Goal: Task Accomplishment & Management: Complete application form

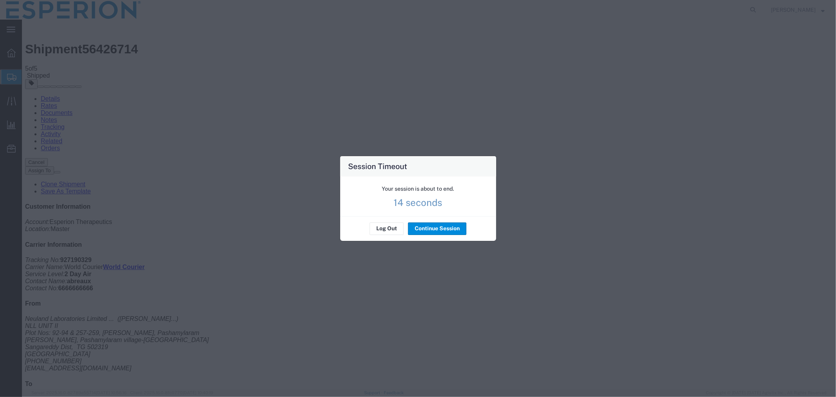
click at [441, 232] on button "Continue Session" at bounding box center [437, 228] width 58 height 13
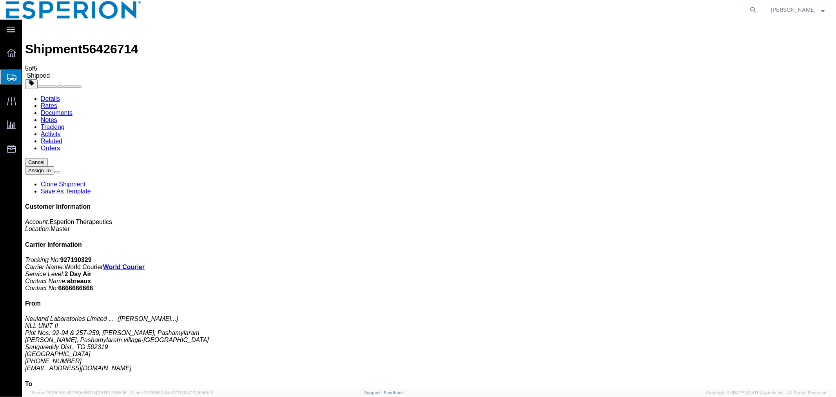
click at [0, 0] on span "Create Shipment" at bounding box center [0, 0] width 0 height 0
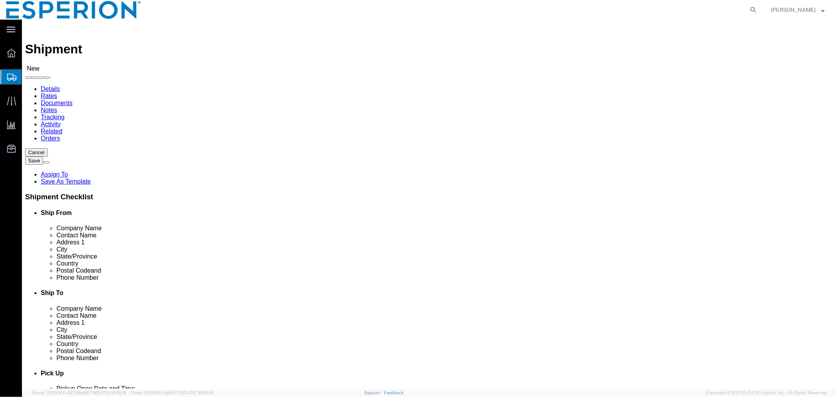
select select
click input "text"
type input "piramal"
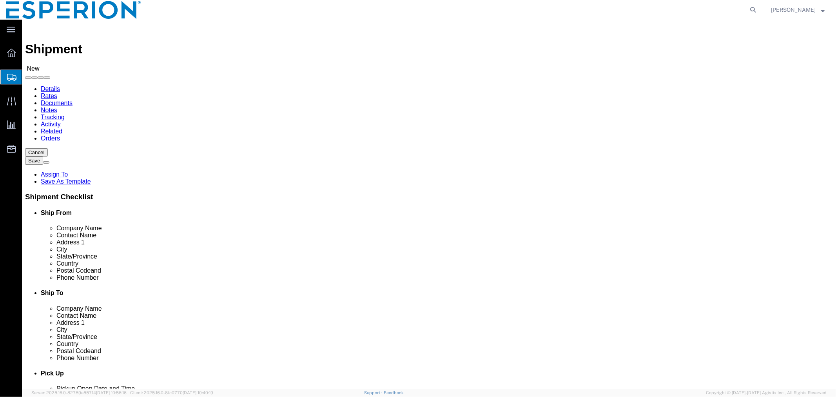
click p "- Piramal Pharma Solutions - [GEOGRAPHIC_DATA] - ([PERSON_NAME]) [STREET_ADDRES…"
select select "PA"
type input "Piramal Pharma Solutions - [GEOGRAPHIC_DATA]"
click input "text"
click div "- [PERSON_NAME] Europe GmbH - ([PERSON_NAME]) [STREET_ADDRESS] , 12:00 AM - 12:…"
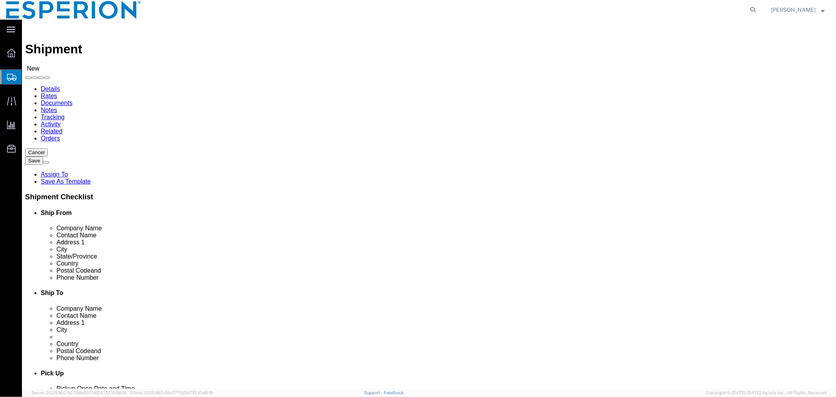
type input "Daiichi Sankyo Europe GmbH"
click input "checkbox"
checkbox input "false"
click input "checkbox"
checkbox input "false"
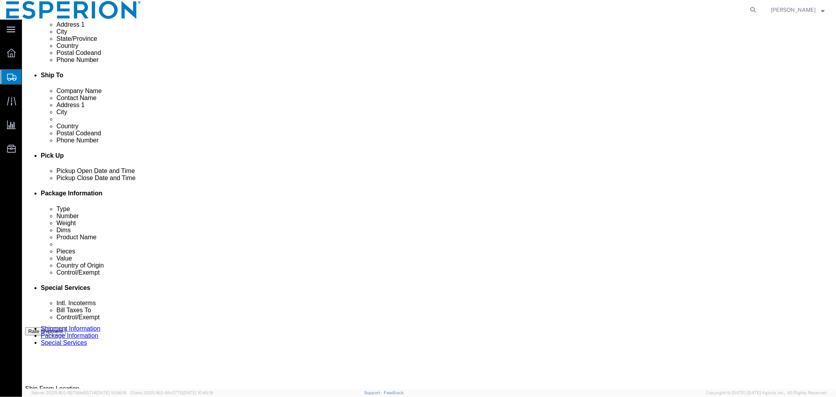
scroll to position [261, 0]
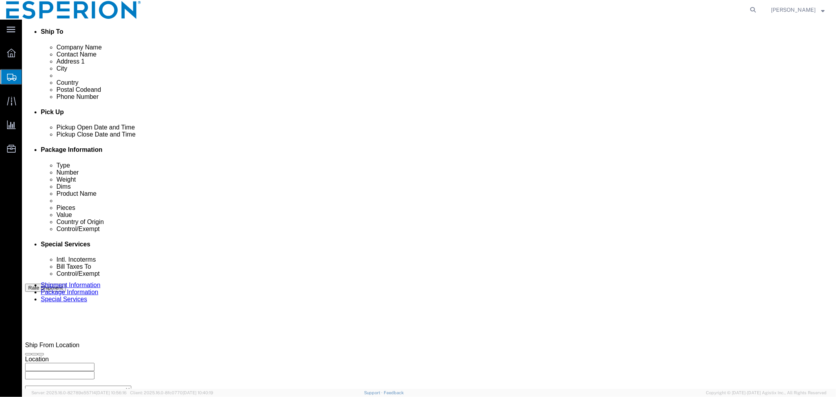
click input "text"
type input "SAMPLES"
click select "Select Account Type Activity ID Airline Appointment Number ASN Batch Request # …"
select select "LOT"
click select "Select Account Type Activity ID Airline Appointment Number ASN Batch Request # …"
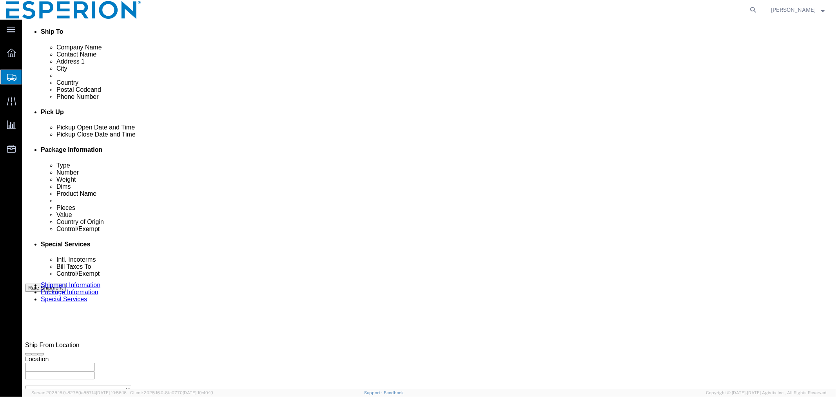
select select "LOT"
click button "Add reference"
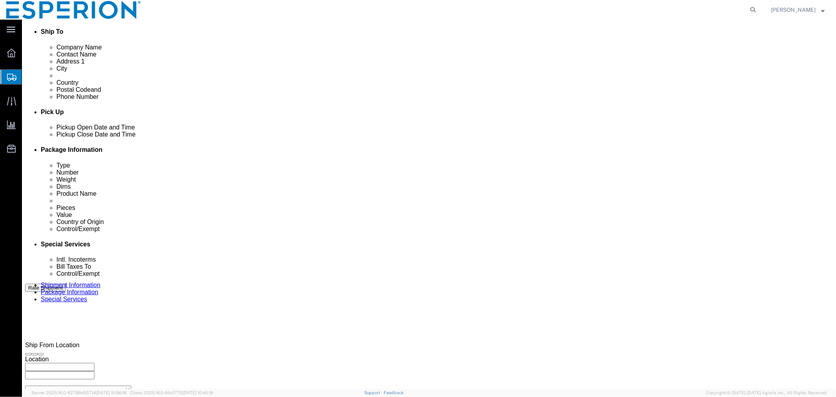
click button "Add reference"
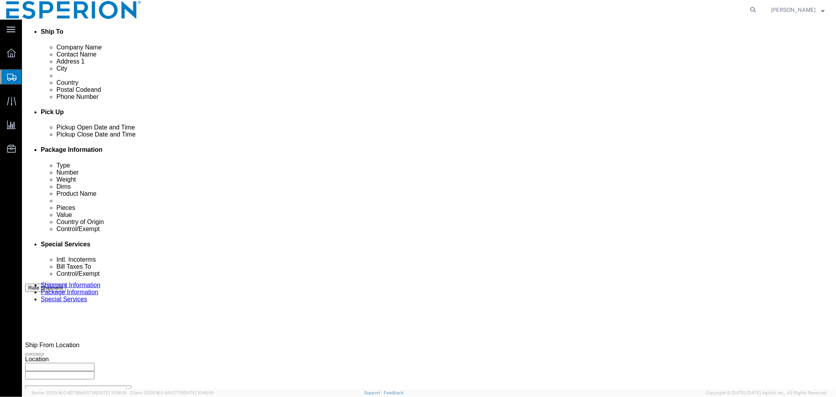
click button "Add reference"
click select "Select Account Type Activity ID Airline Appointment Number ASN Batch Request # …"
select select "LOT"
click select "Select Account Type Activity ID Airline Appointment Number ASN Batch Request # …"
select select "LOT"
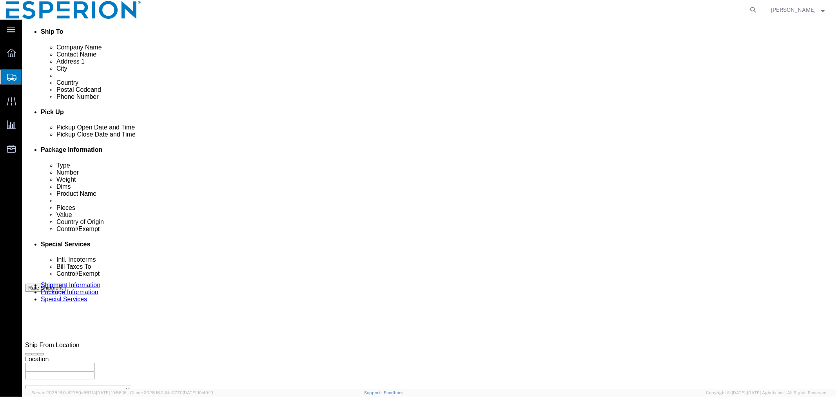
click select "Select Account Type Activity ID Airline Appointment Number ASN Batch Request # …"
select select "LOT"
click select "Select Account Type Activity ID Airline Appointment Number ASN Batch Request # …"
select select "LOT"
click select "Select Account Type Activity ID Airline Appointment Number ASN Batch Request # …"
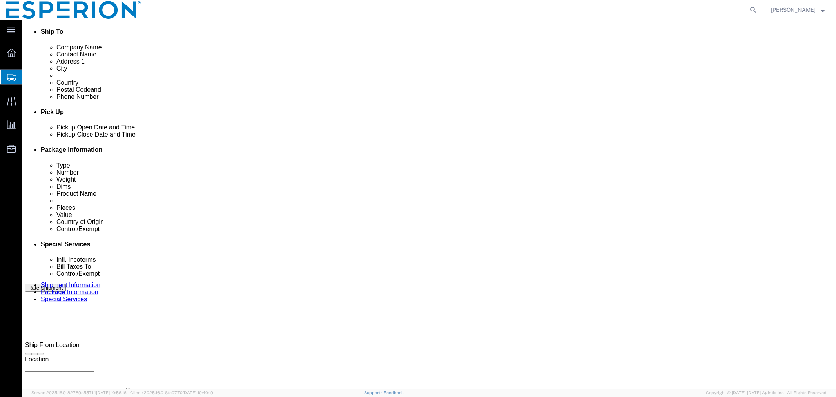
select select "LOT"
click select "Select Account Type Activity ID Airline Appointment Number ASN Batch Request # …"
select select "LOT"
click select "Select Account Type Activity ID Airline Appointment Number ASN Batch Request # …"
select select "LOT"
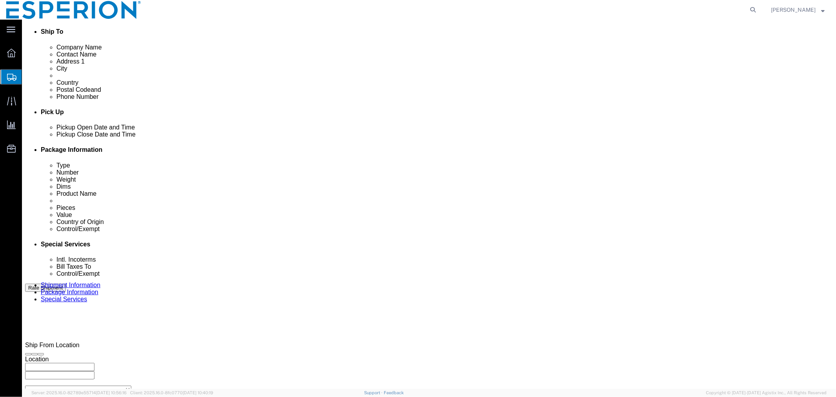
click select "Select Account Type Activity ID Airline Appointment Number ASN Batch Request # …"
select select "LOT"
click select "Select Account Type Activity ID Airline Appointment Number ASN Batch Request # …"
select select "LOT"
click select "Select Account Type Activity ID Airline Appointment Number ASN Batch Request # …"
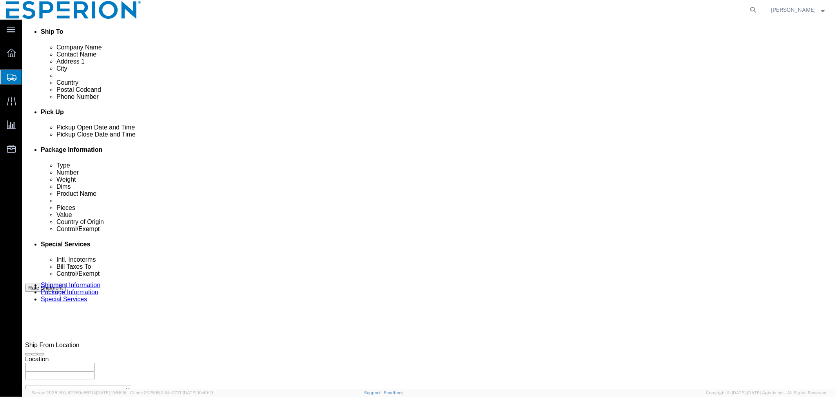
select select "LOT"
click div "Select Account Type Activity ID Airline Appointment Number ASN Batch Request # …"
click input "text"
paste input "3000023139"
type input "3000023139"
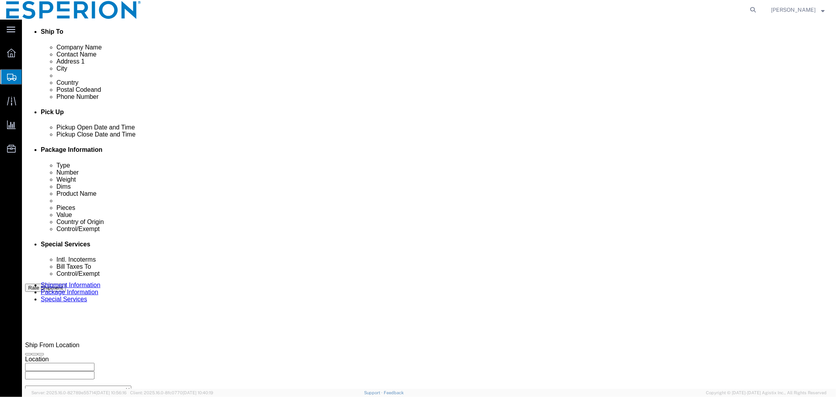
click input "text"
paste input "3000023140"
type input "3000023140"
click input "text"
paste input "3000022969"
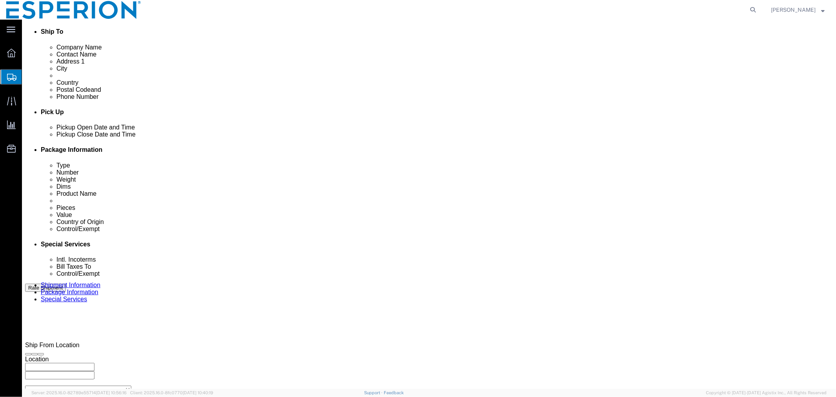
type input "3000022969"
click input "text"
paste input "3000022970"
type input "3000022970"
click input "text"
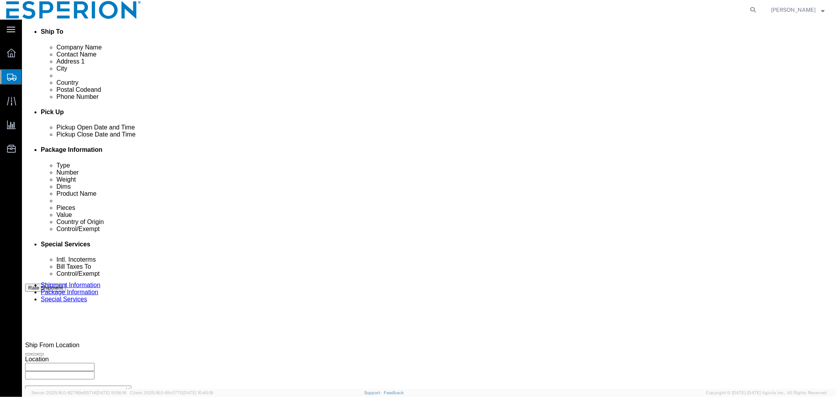
paste input "3000022971"
type input "3000022971"
click input "text"
paste input "3000022972"
type input "3000022972"
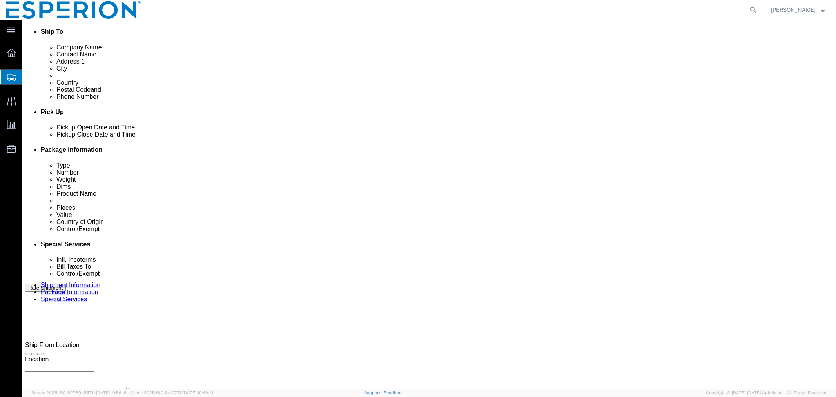
click input "text"
paste input "3000022973"
type input "3000022973"
click input "text"
paste input "3000022974"
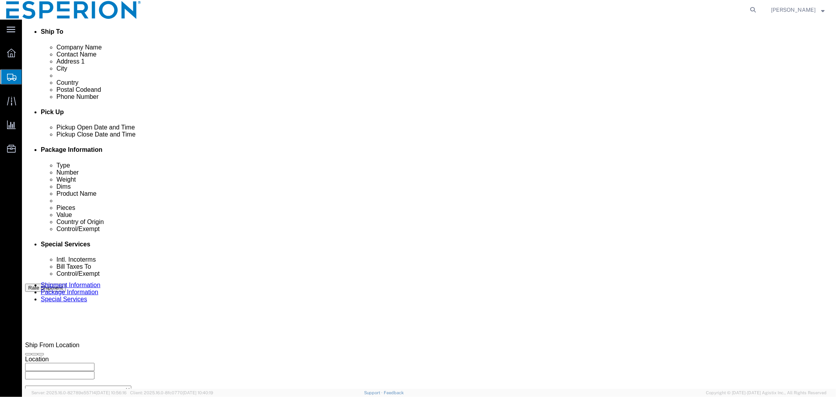
type input "3000022974"
click input "text"
paste input "3000022885"
type input "3000022885"
click input "text"
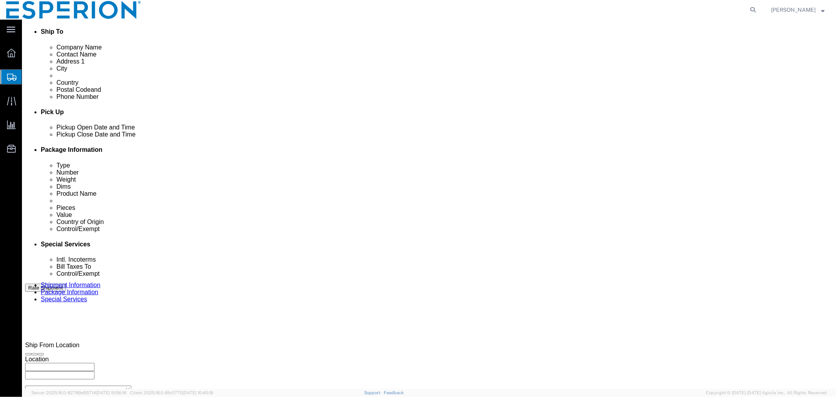
paste input "3000023081"
type input "3000023081"
click input "text"
paste input "3000023082"
type input "3000023082"
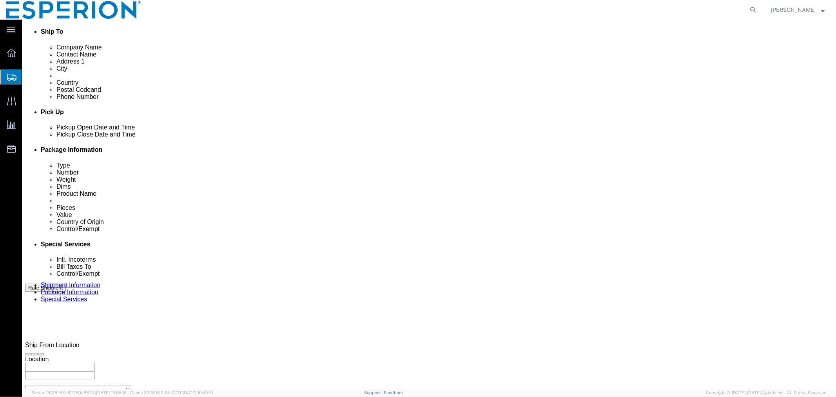
click input "text"
paste input "3000023082"
type input "3000023082"
click div "Leg 1 Mode Select Air Less than Truckload Multi-Leg Ocean Freight Rail Small Pa…"
click input "3000023139"
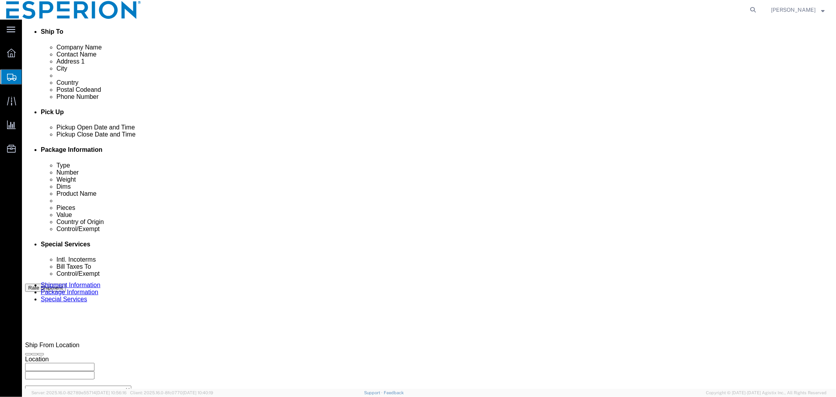
paste input "BD325023D"
type input "3000023139-BD325023D"
click input "3000023140"
paste input "BD325024D"
type input "3000023140-BD325024D"
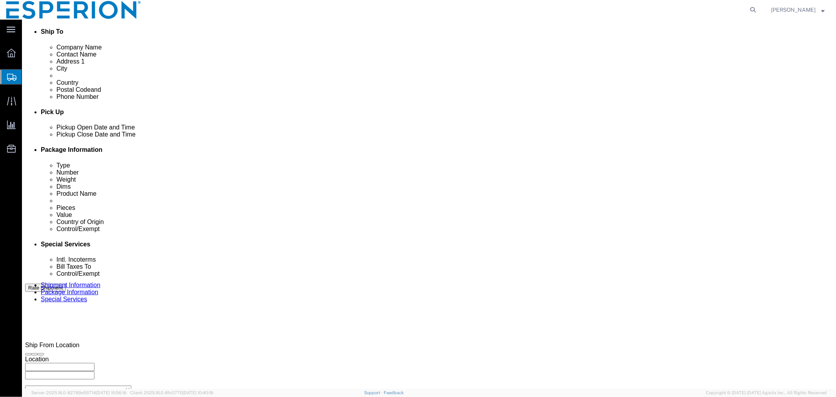
click input "3000022969"
paste input "BD324142D"
type input "3000022969-BD324142D"
click input "3000022970"
paste input "BD324134D"
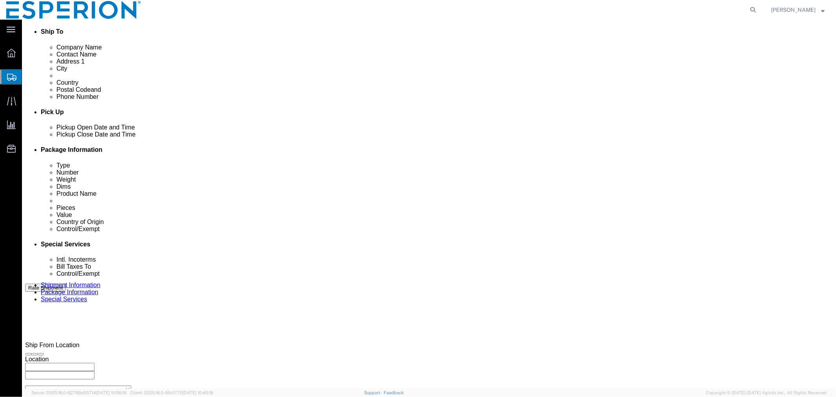
type input "3000022970-BD324134D"
click input "3000022971"
paste input "BD324144D"
type input "3000022971-BD324144D"
click input "3000022972"
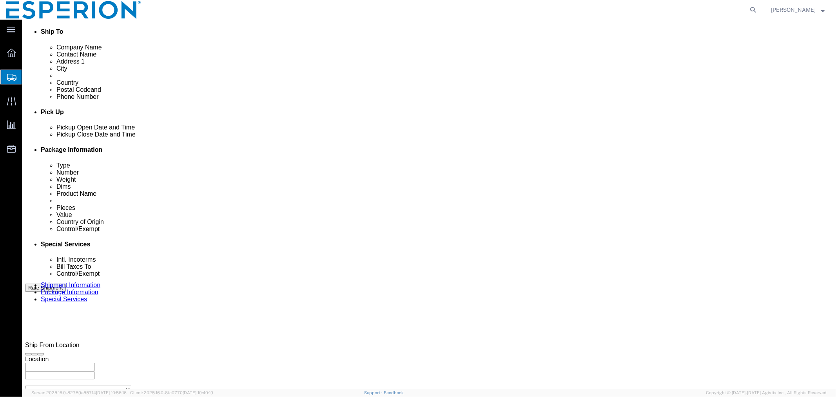
paste input "BD324145D"
type input "3000022972-BD324145D"
click input "3000022973"
paste input "3000022973"
type input "3000022973-3000022973"
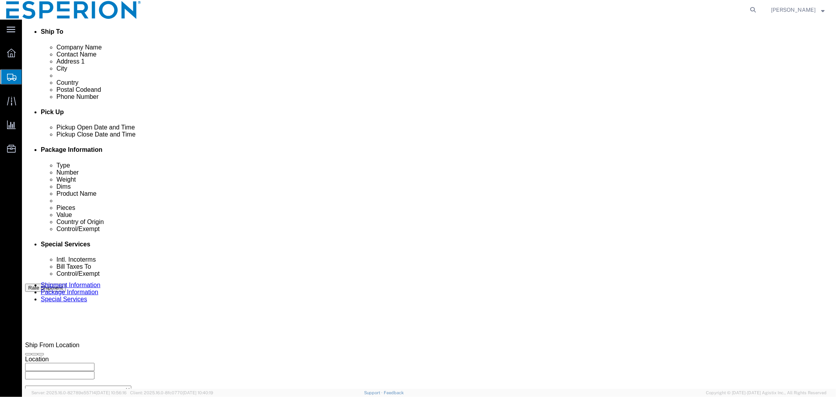
click input "3000022974"
paste input "BD324147B"
type input "3000022974-BD324147B"
click input "3000022885"
paste input "EZ21225001"
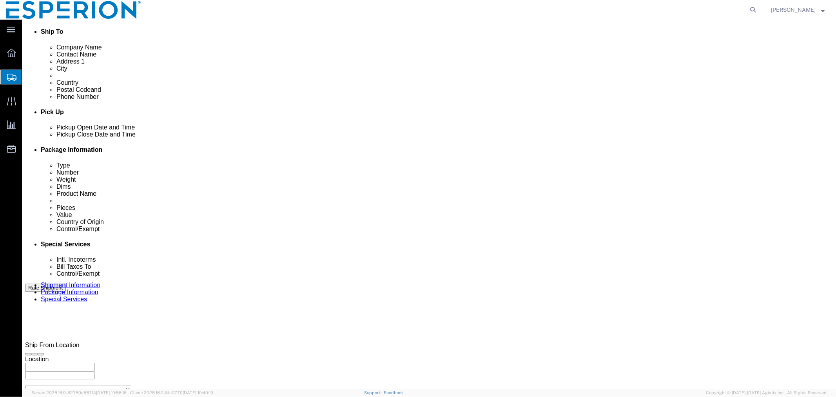
type input "3000022885-EZ21225001"
click input "3000023081"
paste input "EZ20225018"
type input "3000023081-EZ20225018"
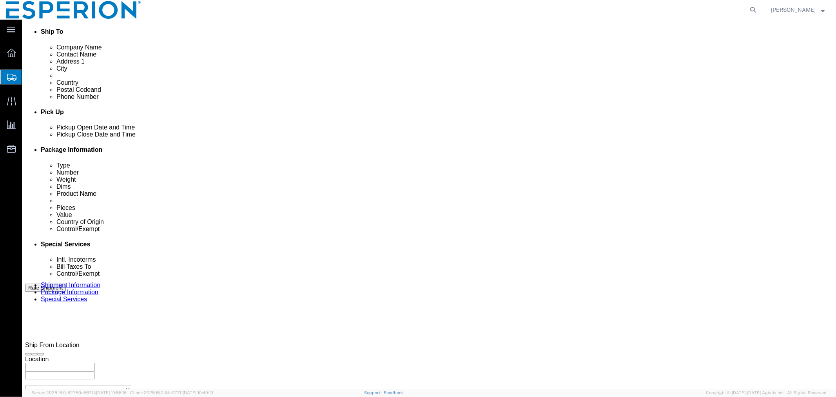
click input "3000023082"
paste input "EZ20225026"
type input "3000023082-EZ20225026"
click input "3000023082"
paste input "EZ20225026"
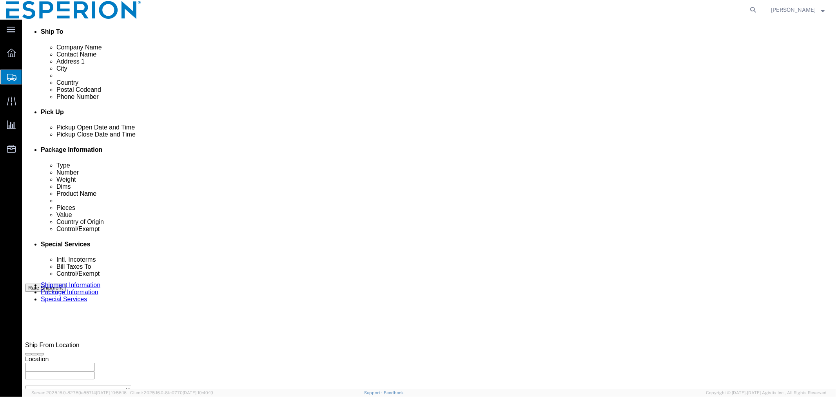
type input "3000023082-EZ20225026"
click div "Select Account Type Activity ID Airline Appointment Number ASN Batch Request # …"
click icon "button"
click button "Add reference"
click select "Select Account Type Activity ID Airline Appointment Number ASN Batch Request # …"
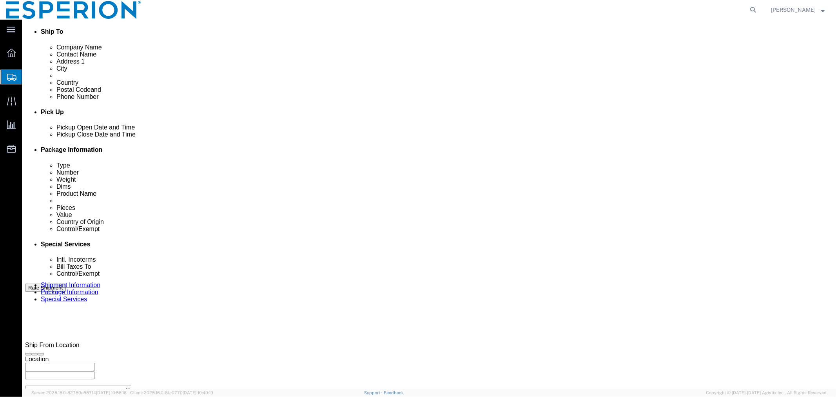
select select "LOT"
click select "Select Account Type Activity ID Airline Appointment Number ASN Batch Request # …"
click input "text"
paste input "3000023134"
click input "3000023134-"
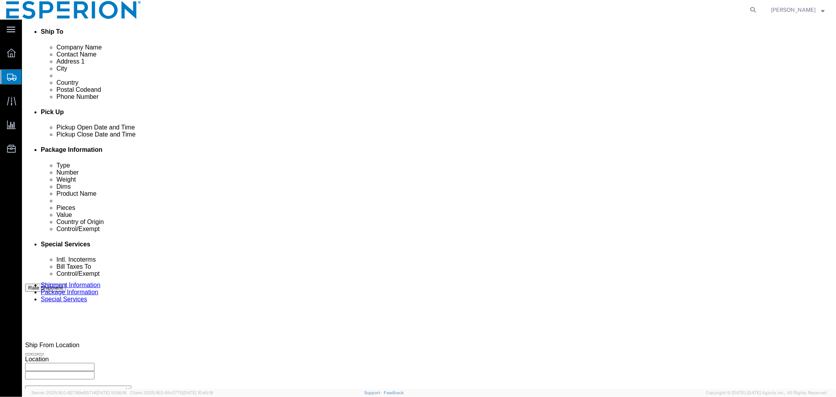
paste input "EZ20325037"
type input "3000023134-EZ20325037"
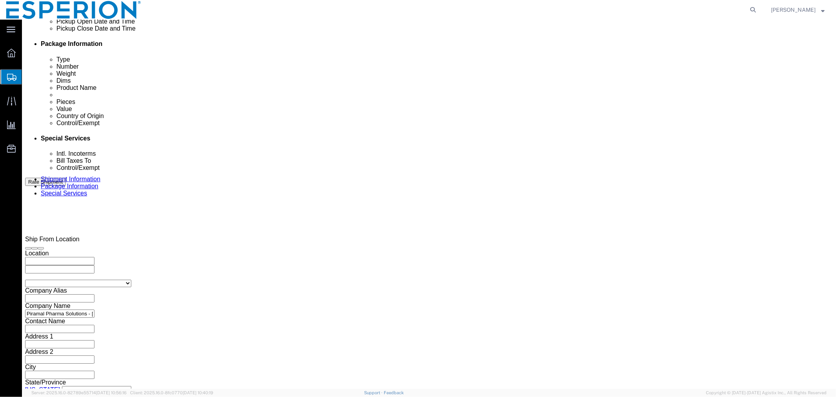
click select "Select Air Less than Truckload Multi-Leg Ocean Freight Rail Small Parcel Truckl…"
select select "AIR"
click select "Select Air Less than Truckload Multi-Leg Ocean Freight Rail Small Parcel Truckl…"
click input "text"
click td "13"
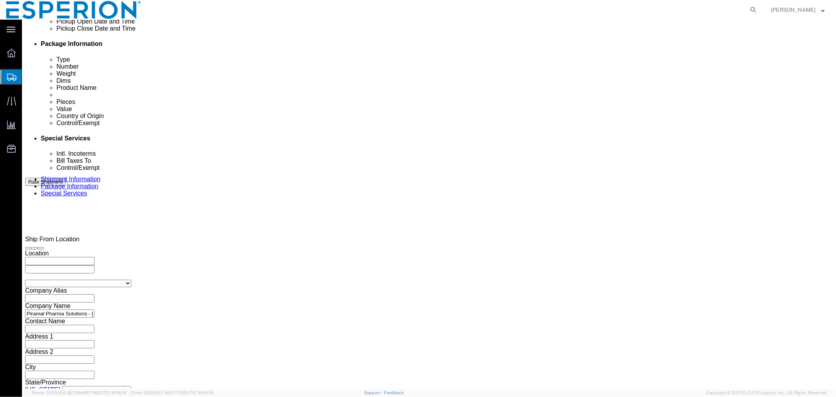
click input "text"
click td "12"
click input "text"
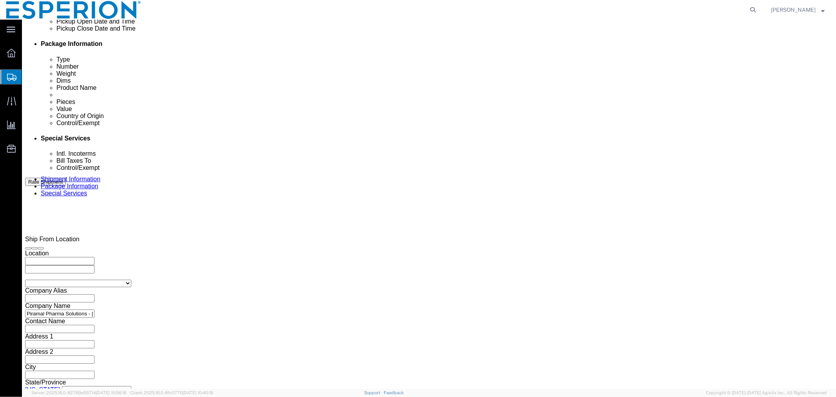
click td "13"
click input "text"
click input "0730"
type input "17:30 AM"
click input "text"
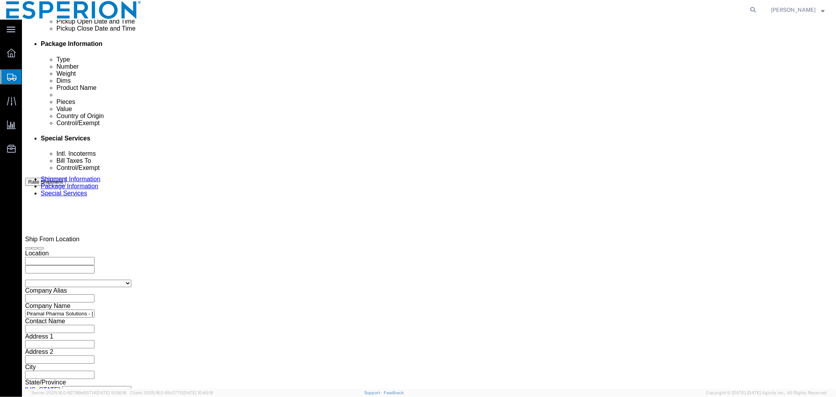
click input "text"
type input "0730"
type input "jfk"
type input "muc"
click input "text"
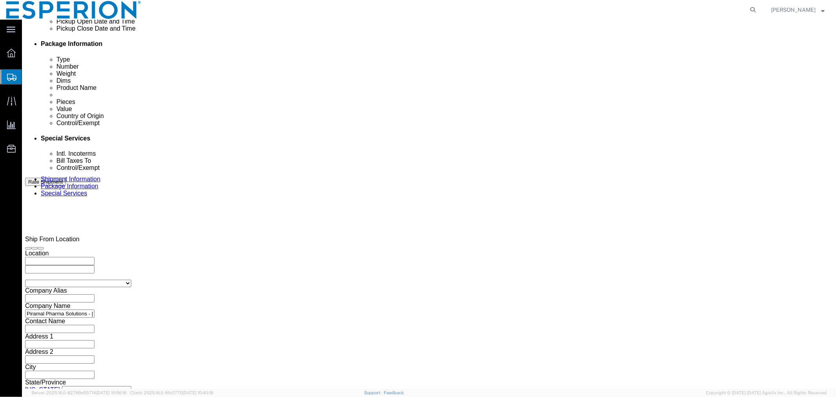
type input "LH"
click input "text"
type input "411"
click button "button"
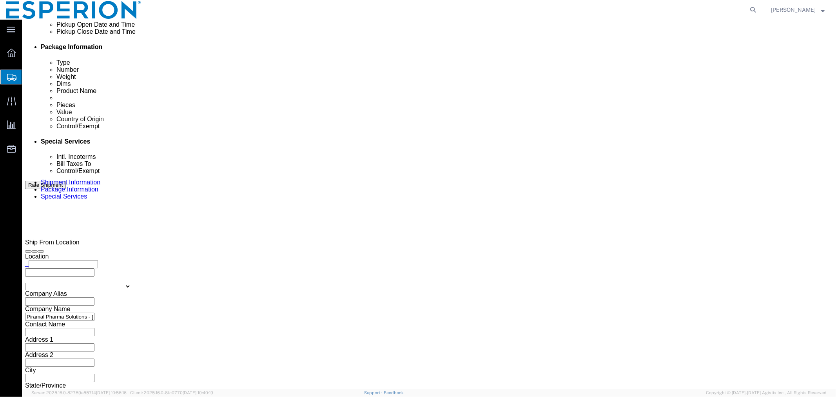
click button "Continue"
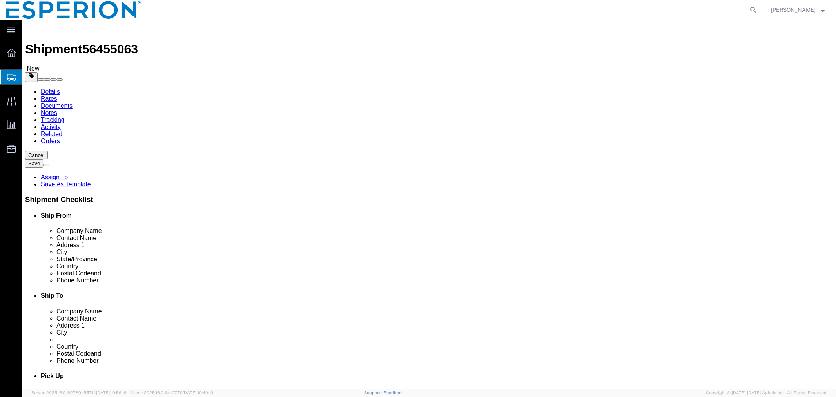
click select "Select Bale(s) Basket(s) Bolt(s) Bottle(s) Buckets Bulk Bundle(s) CSafe RAP CSa…"
select select "CRTN"
click select "Select Bale(s) Basket(s) Bolt(s) Bottle(s) Buckets Bulk Bundle(s) CSafe RAP CSa…"
click input "checkbox"
checkbox input "true"
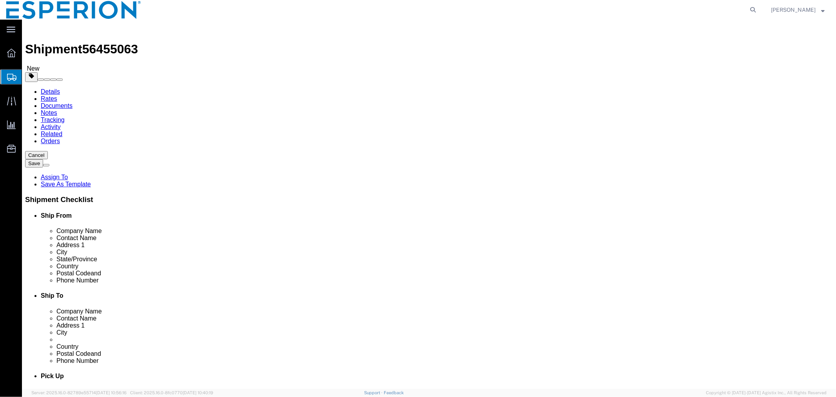
type input "FROM_15_TO_25"
click input "0.00"
type input "4.00"
click input "text"
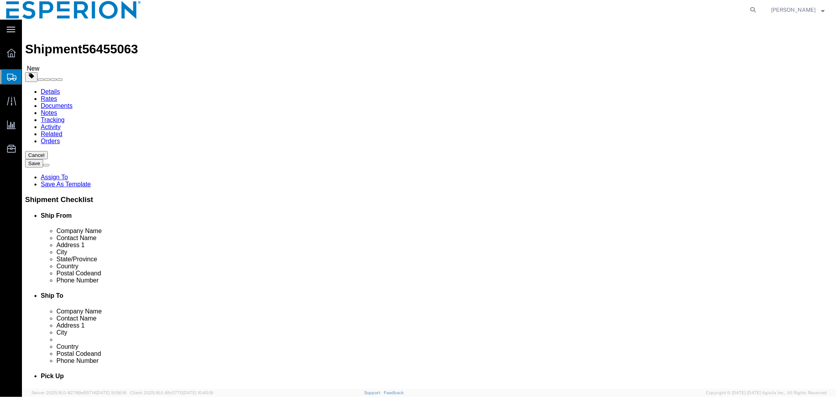
type input "13.5"
type input "11.5"
type input "7"
click link "Add Content"
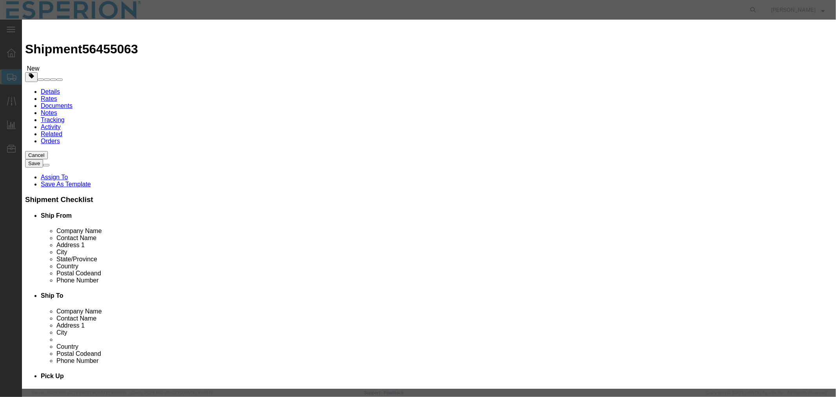
click input "text"
type input "BEMP"
click td "Name: Bemp edoic Acid - Neuland"
type input "1"
select select "KGS"
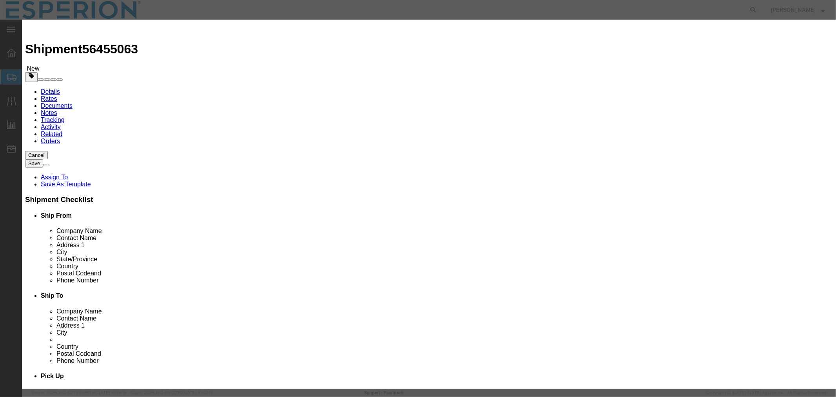
type input "958.56"
select select "USD"
select select "PHARMA"
select select "IN"
type input "FROM_2_TO_40"
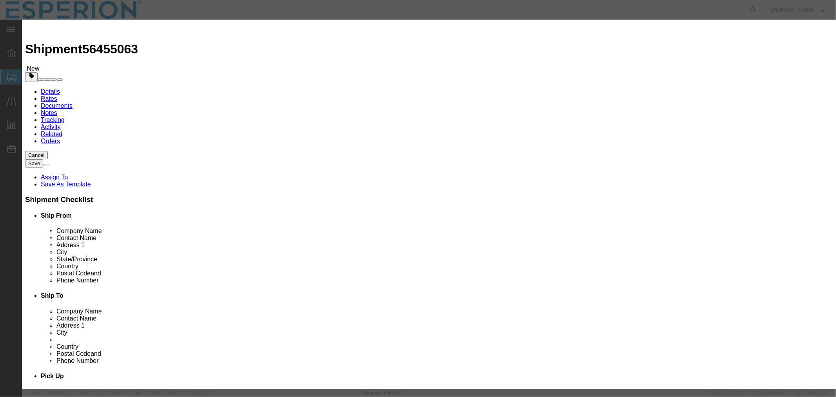
type input "2918.19.9000"
type input "EAR99"
select select
type input "[MEDICAL_DATA] - Neuland"
type input "API"
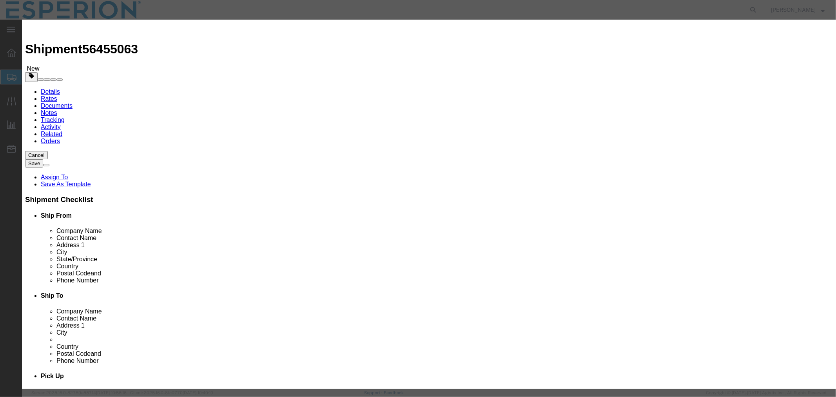
type textarea "API"
type input "[MEDICAL_DATA] - Neuland SAMPLES"
type input "FROM_15_TO_25"
click input "text"
paste input "3000023139"
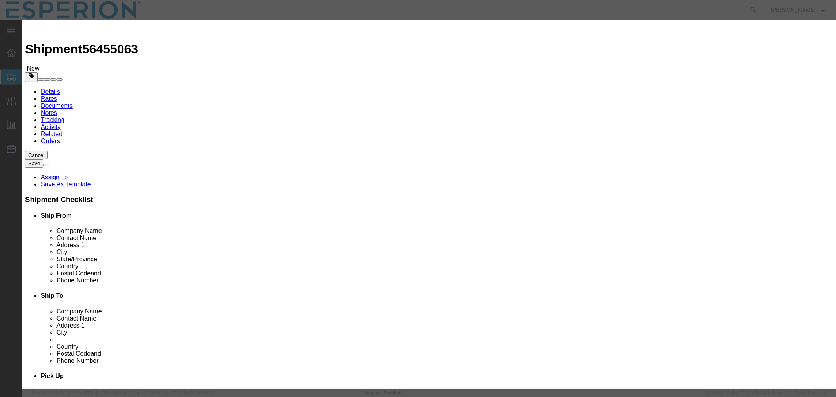
click input "3000023139-"
paste input "BD325023D"
type input "3000023139-BD325023D"
click input "1"
type input "0.010"
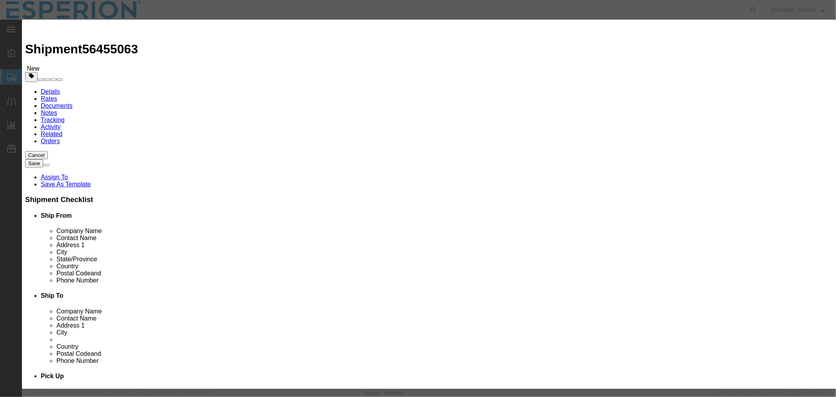
type input "9.59"
click textarea
drag, startPoint x: 555, startPoint y: 108, endPoint x: 445, endPoint y: 112, distance: 109.9
click div "Serial 3000023139-BD325023D"
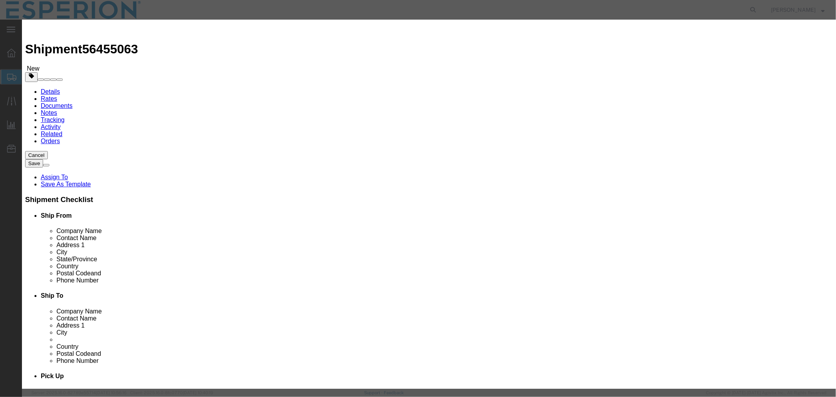
click input "text"
paste input "3000023139-BD325023D"
type input "3000023139-BD325023D"
click button "Save & Close"
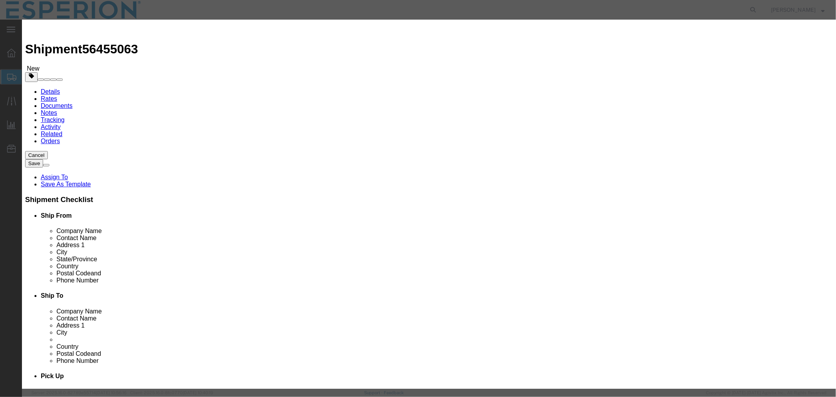
scroll to position [0, 0]
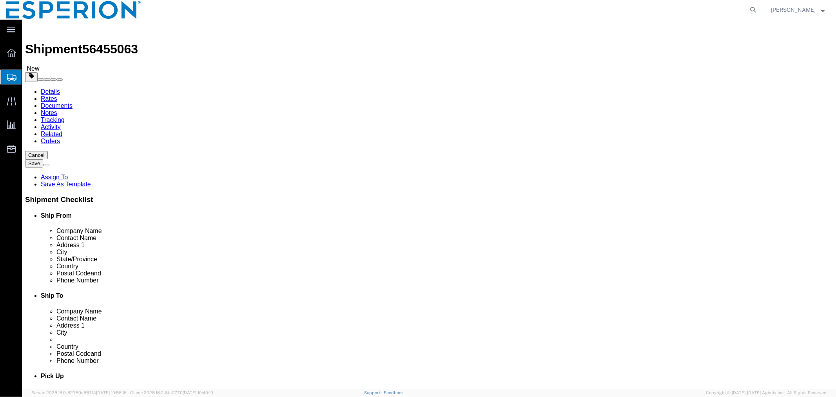
click link "Clone this content"
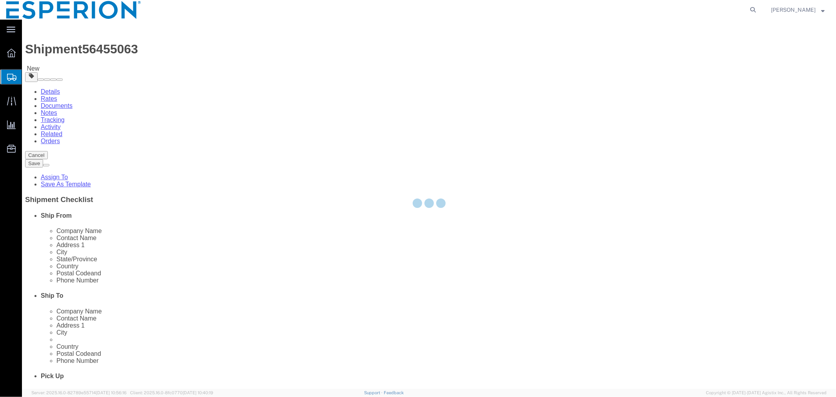
select select "CRTN"
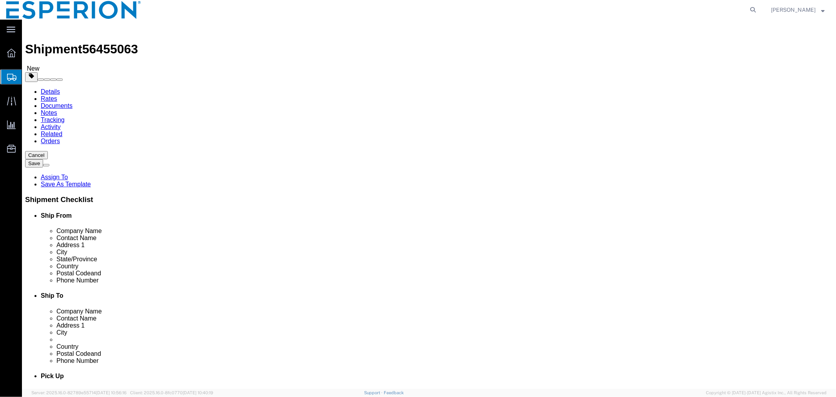
click dd "0.01 Kilogram"
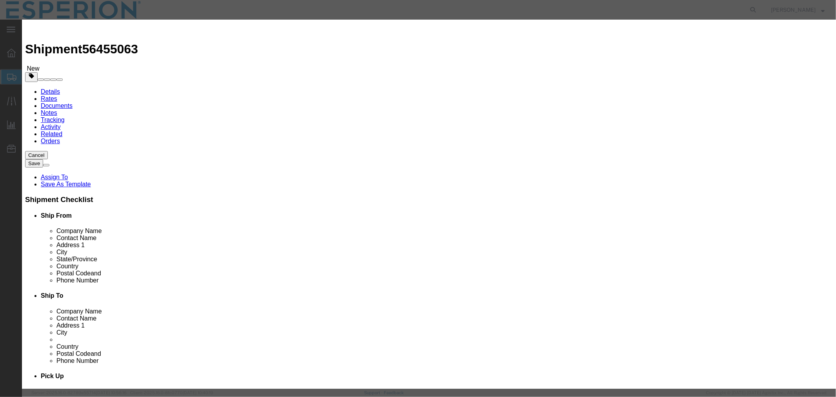
click input "3000023139-BD325023D"
paste input "40"
click input "3000023140-BD325023D"
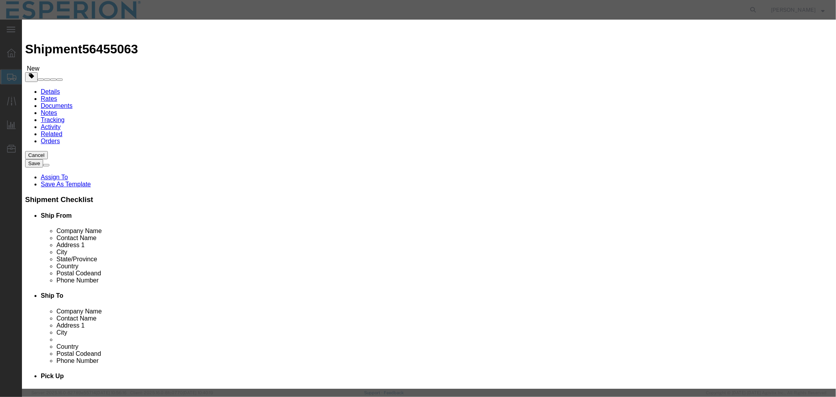
paste input "4"
drag, startPoint x: 568, startPoint y: 111, endPoint x: 430, endPoint y: 107, distance: 137.7
click div "Description API Commodity Category Select Pharma Information Country Of Origin …"
type input "3000023140-BD325024D"
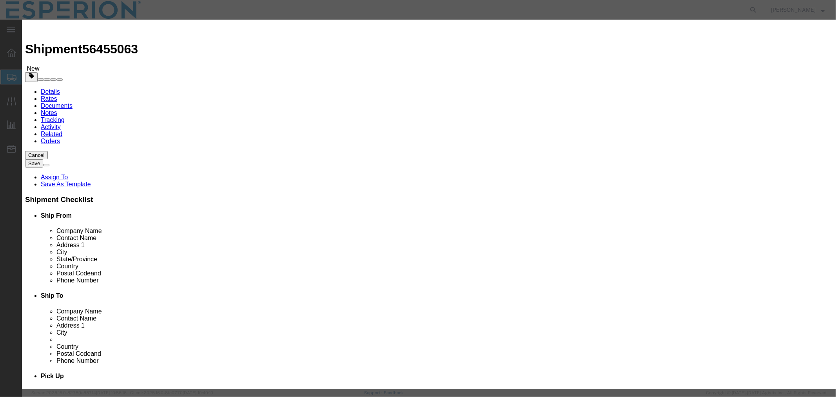
scroll to position [0, 11]
drag, startPoint x: 273, startPoint y: 111, endPoint x: 416, endPoint y: 119, distance: 143.8
click div "Market Distribution MAA Intended Use Code NDC NDC Approval Date CAS# FDA Produc…"
paste input "40-BD325024"
type input "3000023140-BD325024D"
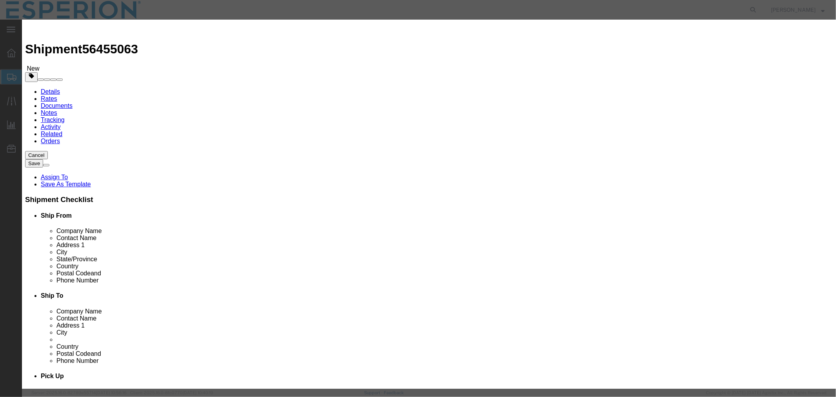
click button "Save & Close"
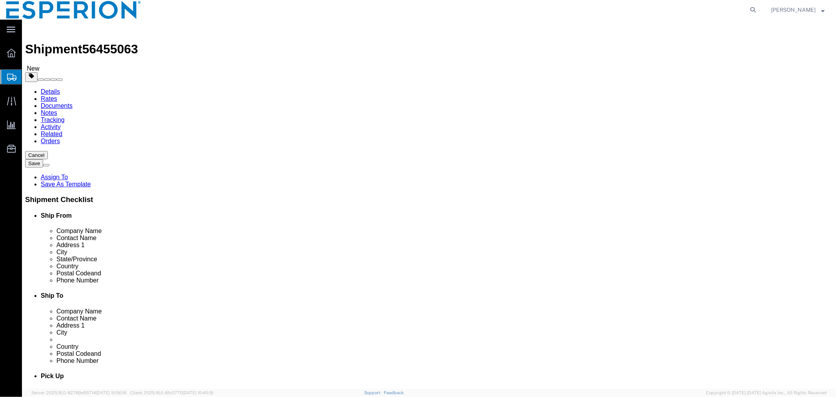
scroll to position [58, 0]
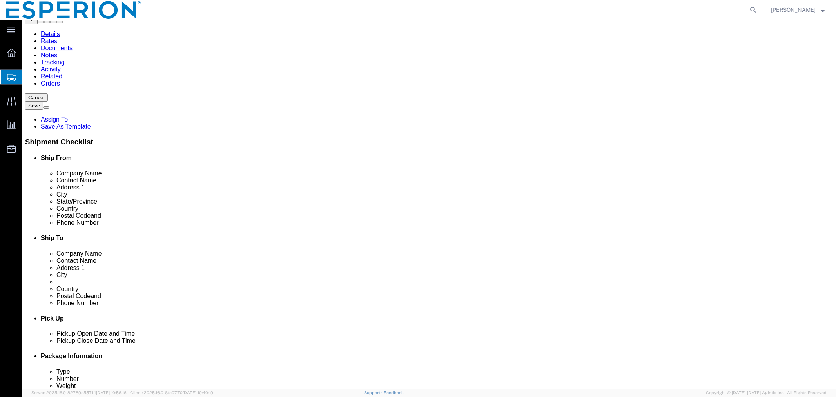
click link "Clone this content"
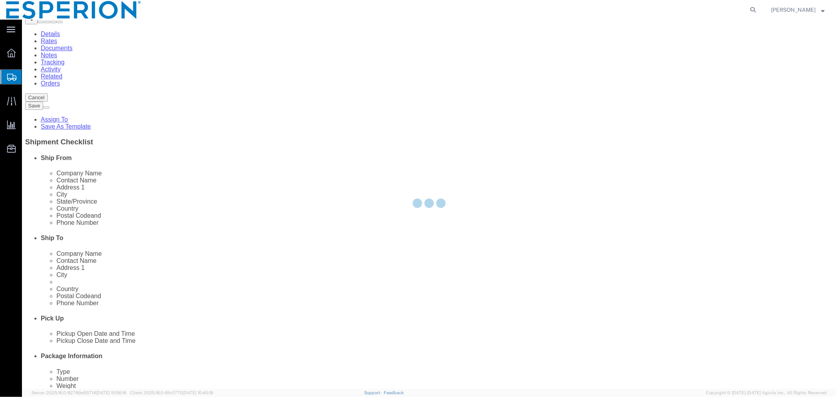
scroll to position [54, 0]
select select "CRTN"
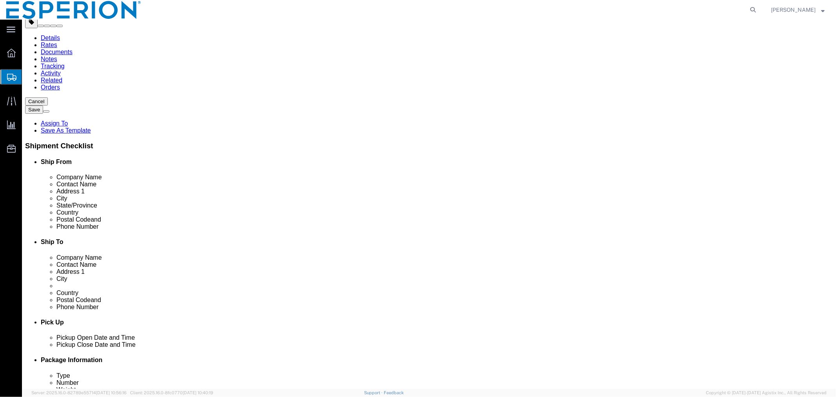
click dd "0.01 Kilogram"
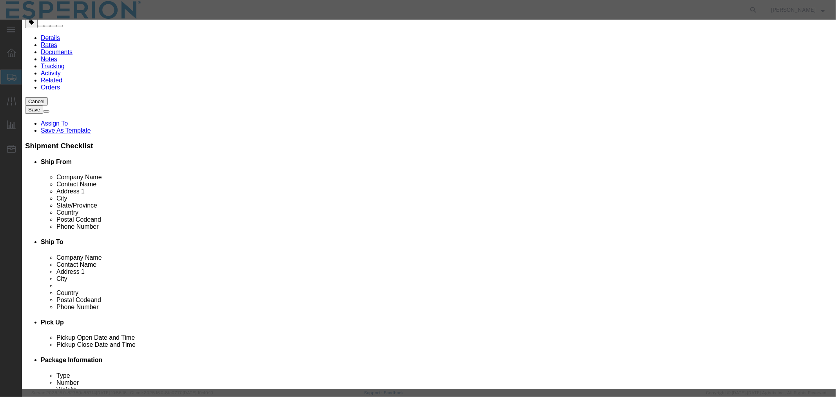
click input "3000023140-BD325024D"
paste input "2969"
click input "3000022969-BD325024D"
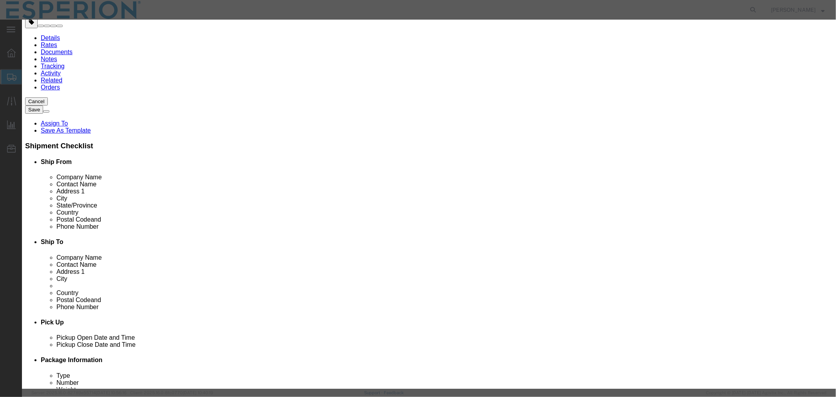
paste input "4142"
drag, startPoint x: 562, startPoint y: 115, endPoint x: 458, endPoint y: 114, distance: 104.7
click div "Serial 3000022969-BD324142D"
type input "3000022969-BD324142D"
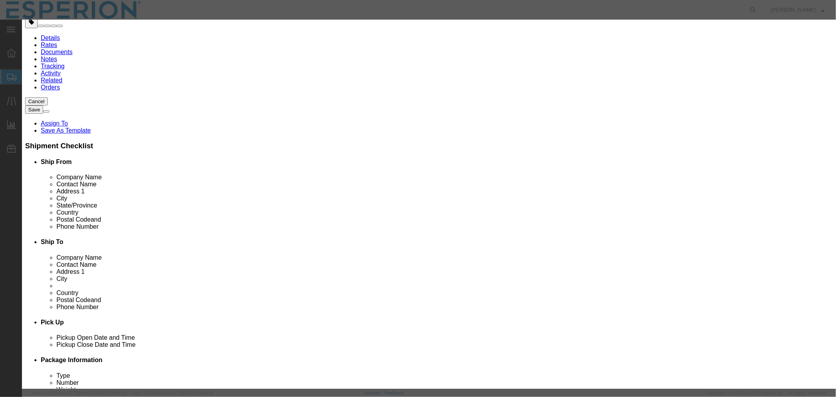
scroll to position [0, 11]
drag, startPoint x: 274, startPoint y: 104, endPoint x: 438, endPoint y: 113, distance: 164.5
click div "Lot# 3000023140-BD325024D Lot# Expiration Date"
paste input "2969-BD324142"
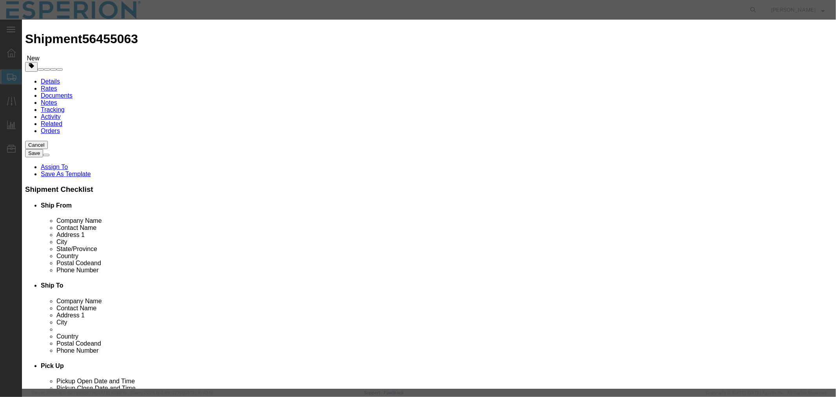
type input "3000022969-BD324142D"
click button "Save & Close"
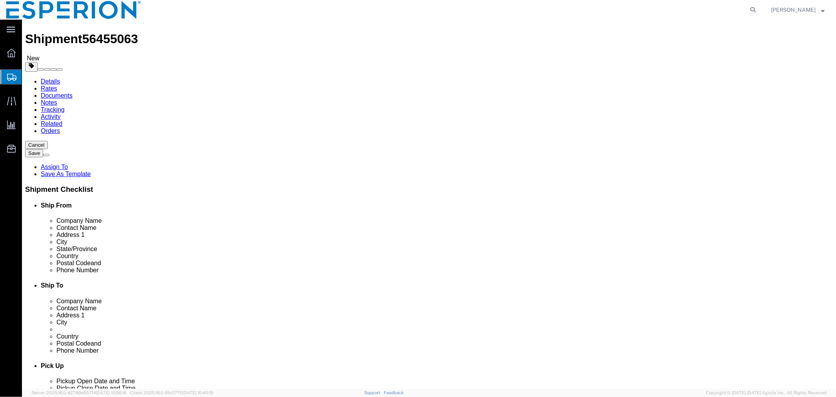
scroll to position [54, 0]
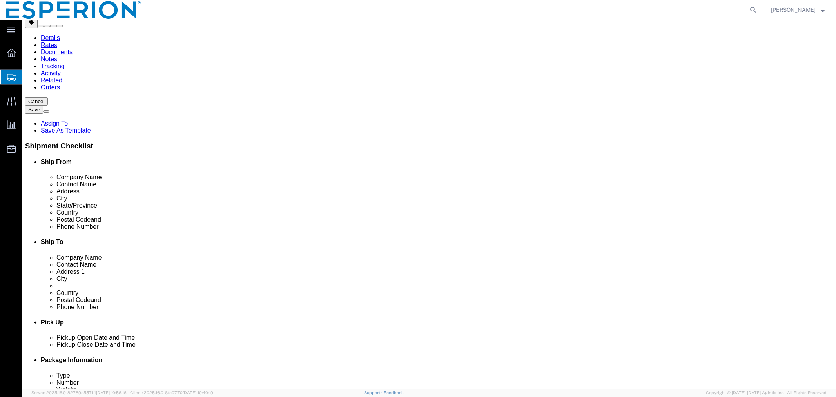
click link "Clone this content"
select select "CRTN"
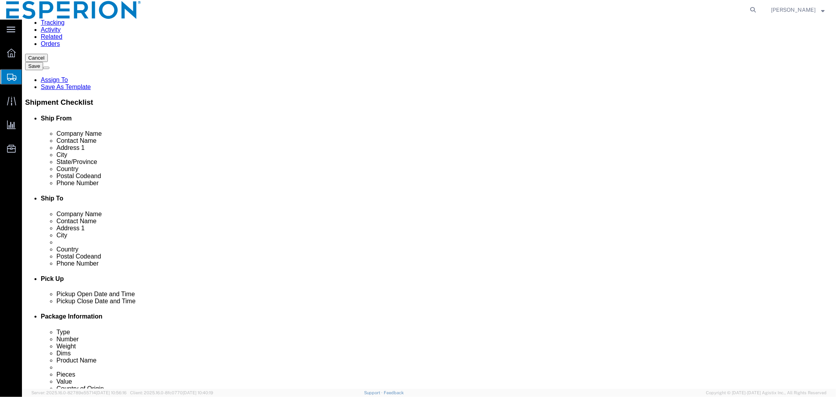
scroll to position [156, 0]
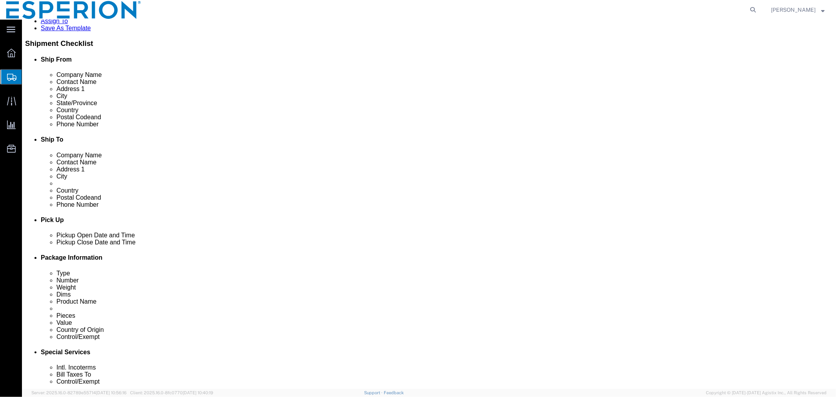
click dd "0.01 Kilogram"
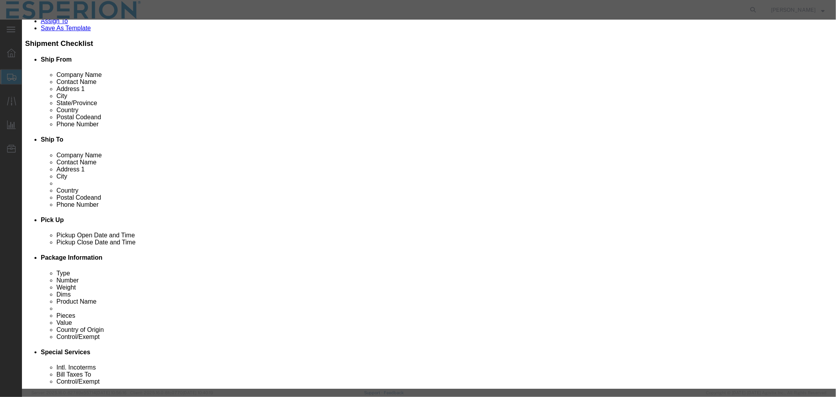
click input "3000022969-BD324142D"
paste input "70"
click input "3000022970-BD324142D"
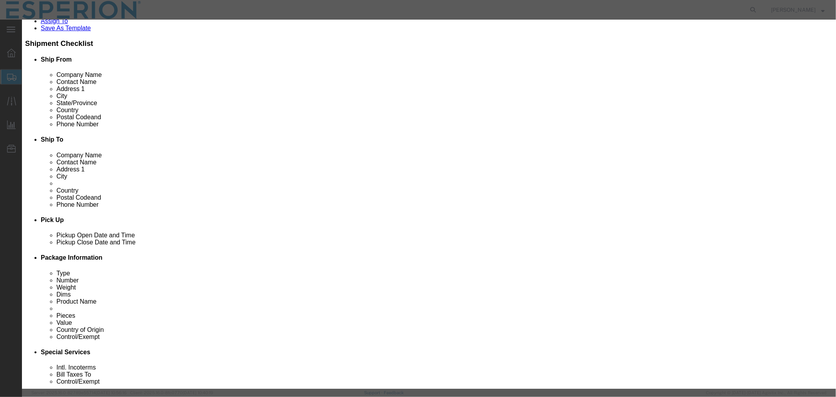
click input "3000022970-BD324142D"
paste input "34"
drag, startPoint x: 563, startPoint y: 115, endPoint x: 458, endPoint y: 111, distance: 104.8
click div "Serial 3000022970-BD324134D"
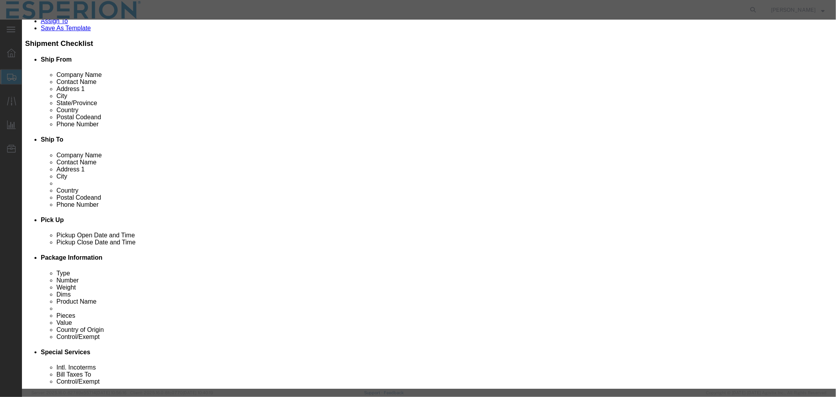
type input "3000022970-BD324134D"
drag, startPoint x: 274, startPoint y: 64, endPoint x: 380, endPoint y: 78, distance: 107.1
click div "Market Distribution MAA Intended Use Code NDC NDC Approval Date CAS# FDA Produc…"
paste input "70-BD324134"
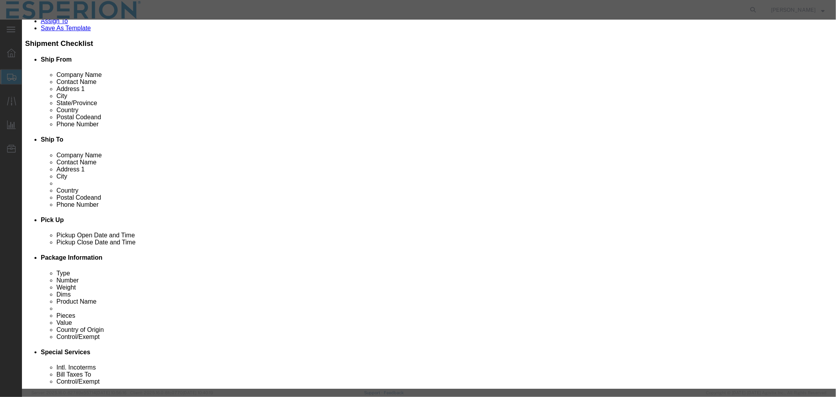
type input "3000022970-BD324134D"
click button "Save & Close"
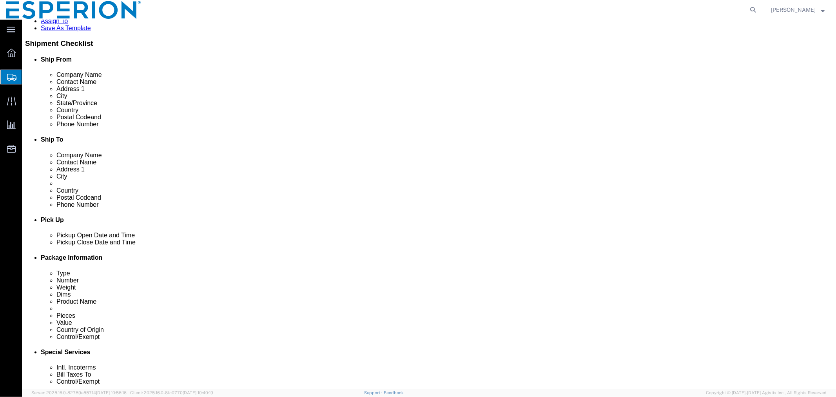
click link "Clone this content"
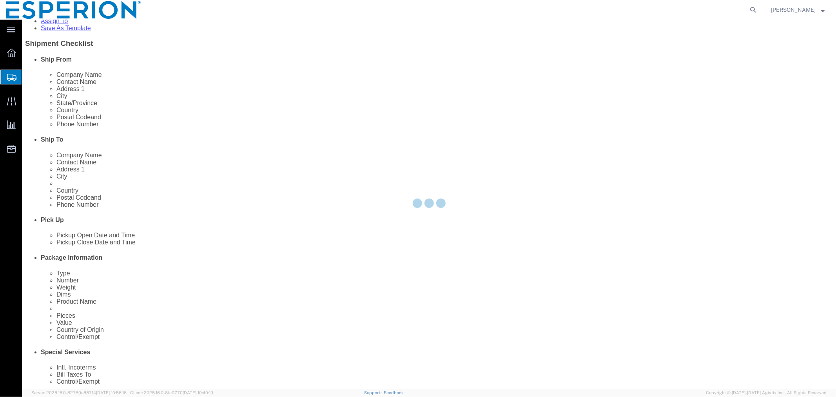
select select "CRTN"
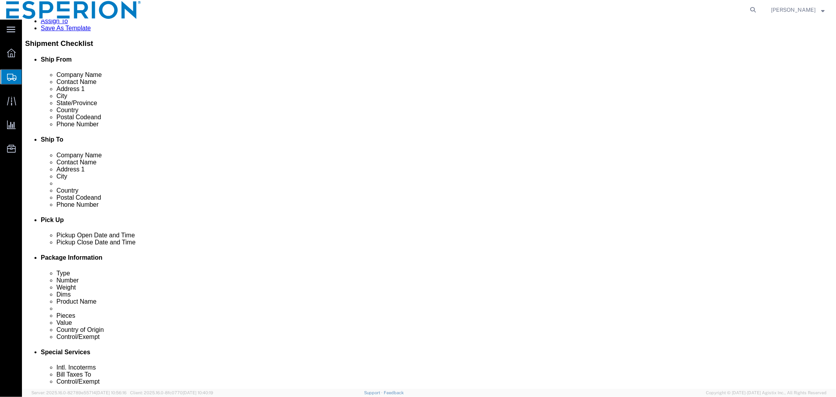
click dd "9.59 USD"
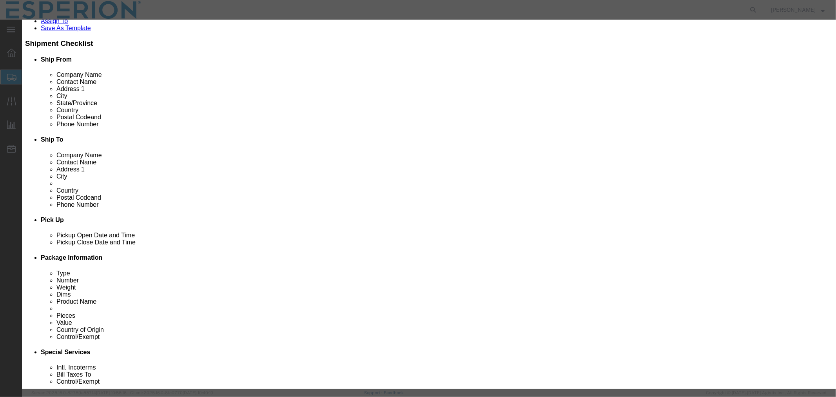
click input "3000022970-BD324134D"
paste input "1"
click input "3000022971-BD324134D"
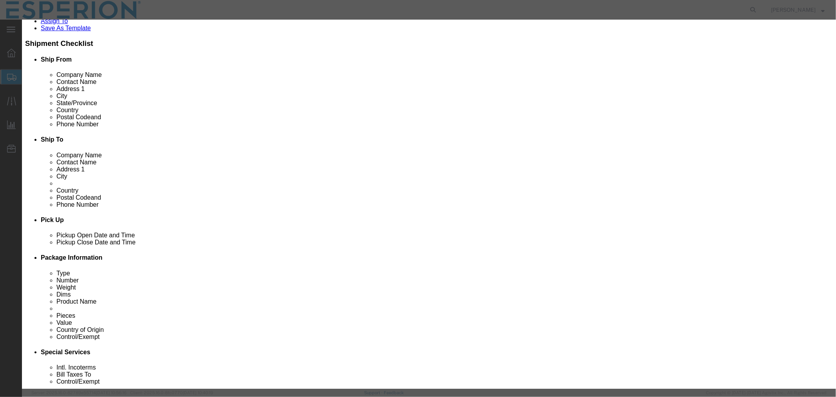
click input "3000022971-BD324134D"
paste input "4"
drag, startPoint x: 551, startPoint y: 112, endPoint x: 446, endPoint y: 105, distance: 104.6
click div "Description API Commodity Category Select Pharma Information Country Of Origin …"
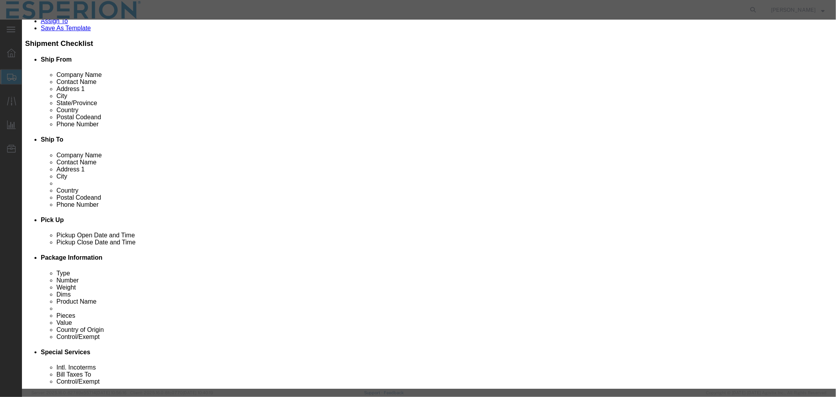
scroll to position [218, 0]
type input "3000022971-BD324144D"
drag, startPoint x: 275, startPoint y: 109, endPoint x: 384, endPoint y: 120, distance: 109.6
click div "Market Distribution MAA Intended Use Code NDC NDC Approval Date CAS# FDA Produc…"
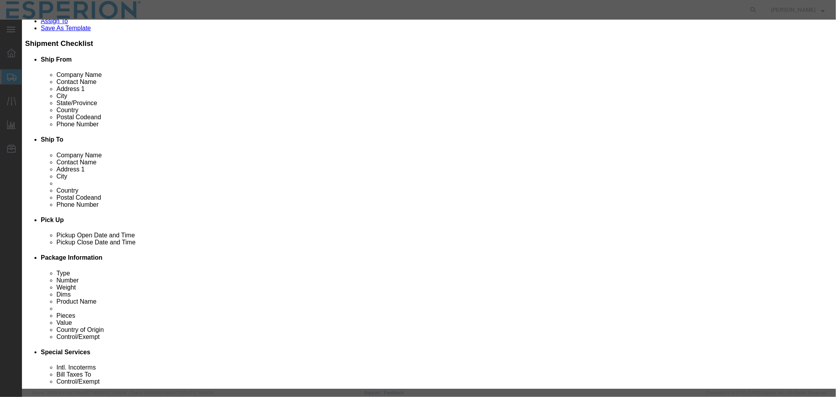
paste input "1-BD32414"
type input "3000022971-BD324144D"
click button "Save & Close"
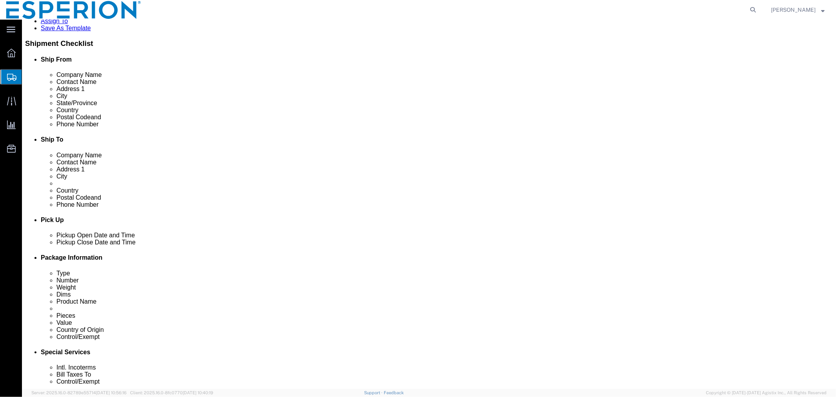
click link "Clone this content"
select select "CRTN"
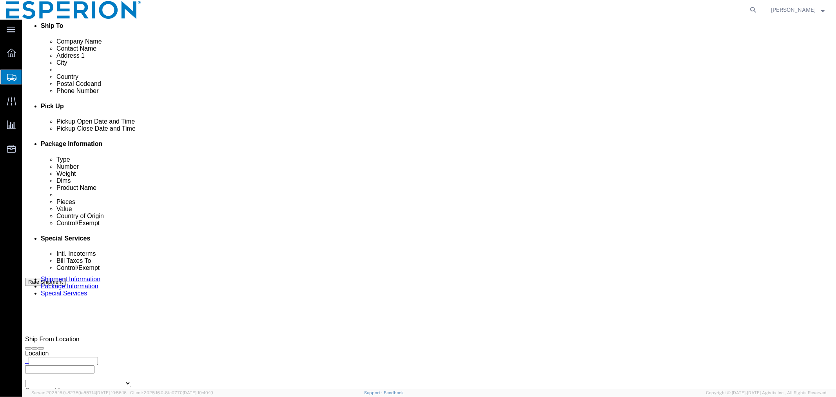
click dd "0.01 Kilogram"
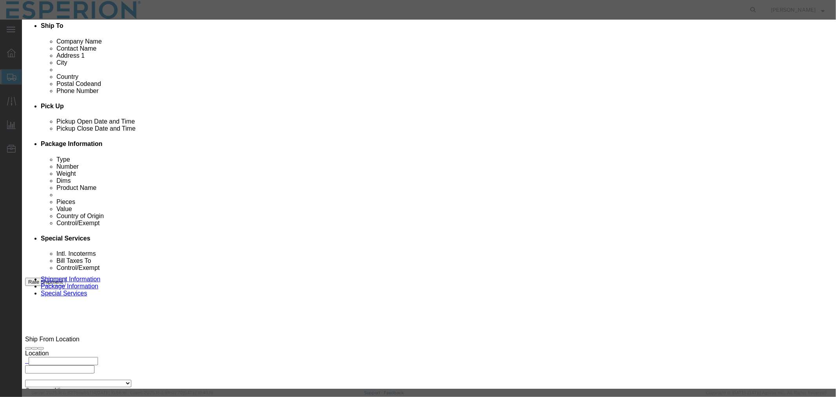
click input "3000022971-BD324144D"
paste input "2"
click input "3000022972-BD324144D"
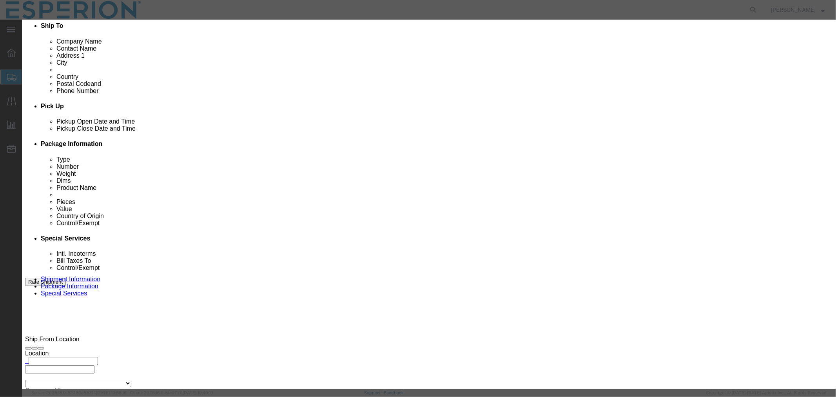
paste input "5"
drag, startPoint x: 558, startPoint y: 115, endPoint x: 467, endPoint y: 111, distance: 91.9
click div "Serial 3000022972-BD324145D"
type input "3000022972-BD324145D"
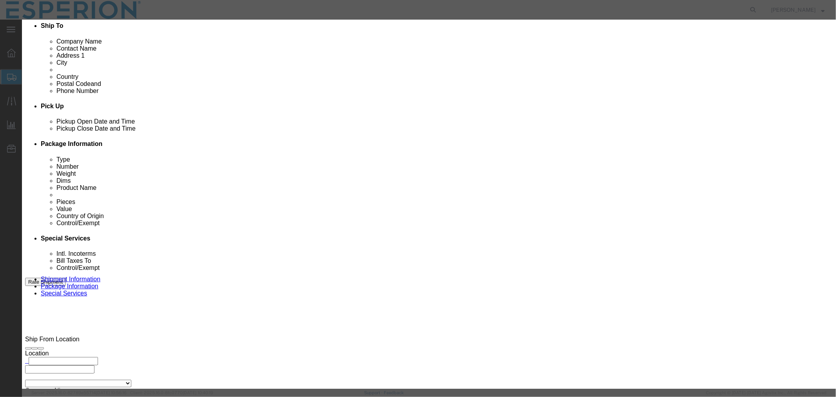
scroll to position [0, 11]
drag, startPoint x: 275, startPoint y: 108, endPoint x: 376, endPoint y: 111, distance: 102.0
click div "Lot# 3000022971-BD324144D Lot# Expiration Date"
paste input "2-BD324145"
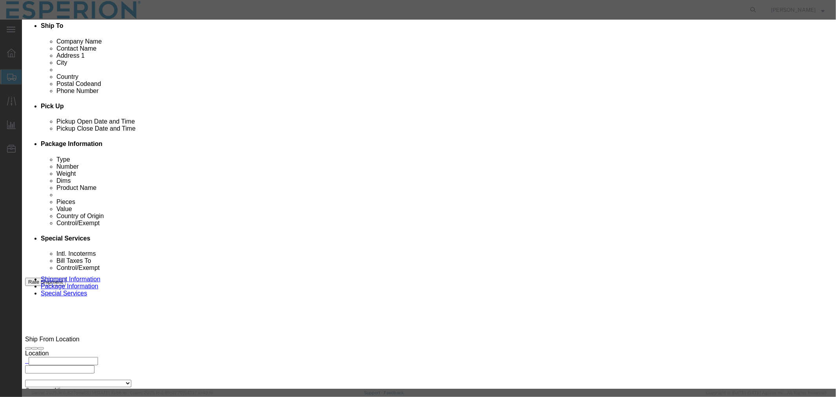
type input "3000022972-BD324145D"
click button "Save & Close"
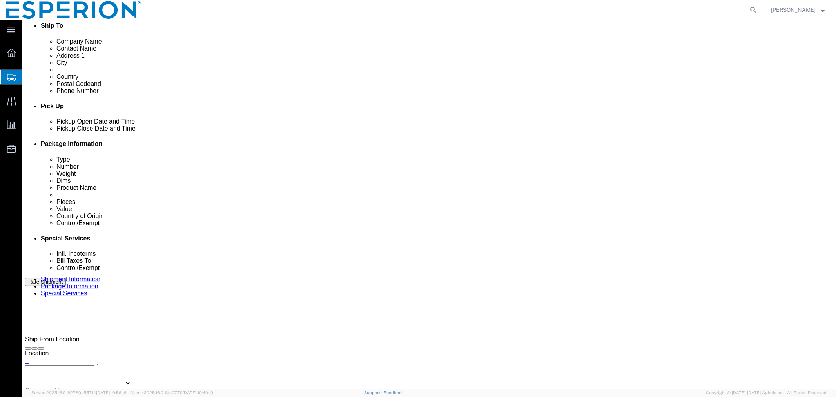
click link "Clone this content"
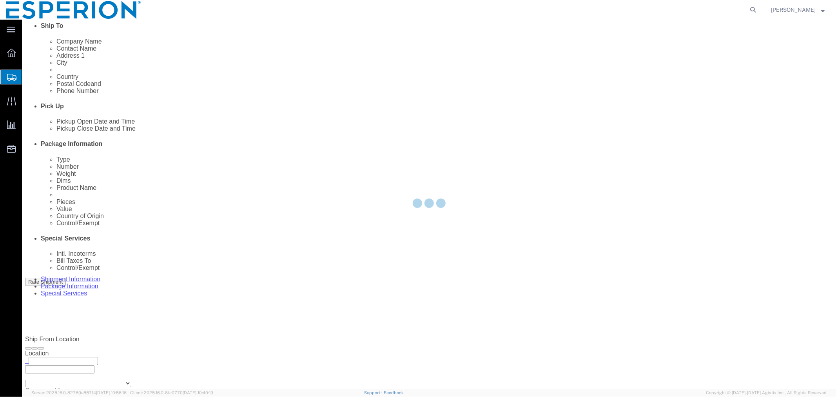
select select "CRTN"
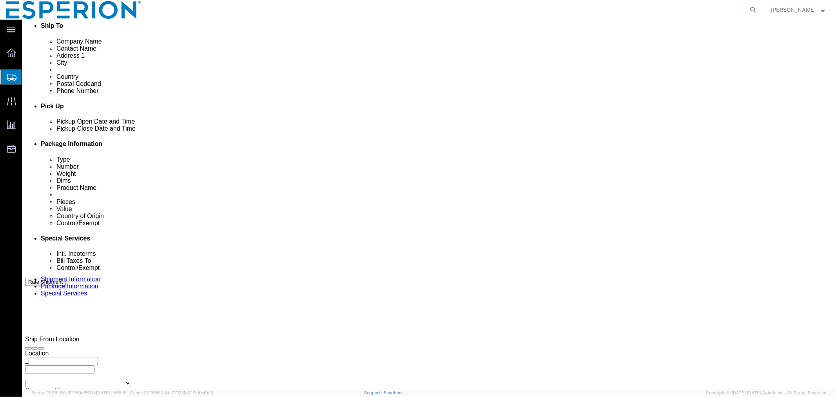
click dl "Pieces: 0.01 Kilogram Total value: 9.59 USD"
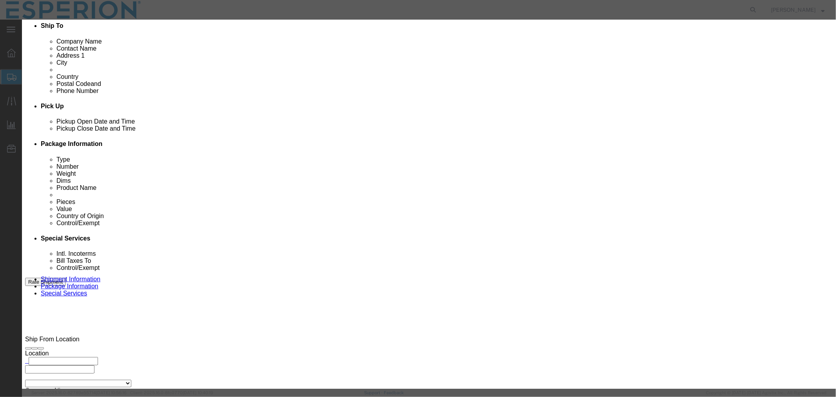
click input "3000022972-BD324145D"
paste input "3"
click input "3000022973-BD324145D"
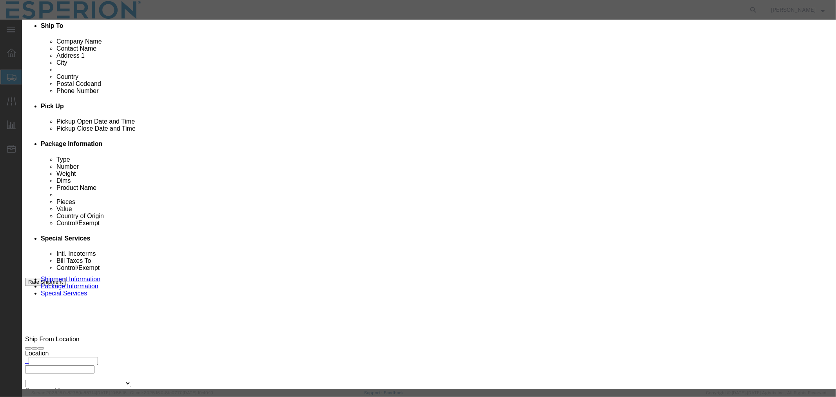
click input "3000022973-BD324145D"
paste input "6"
type input "3000022973-BD324146D"
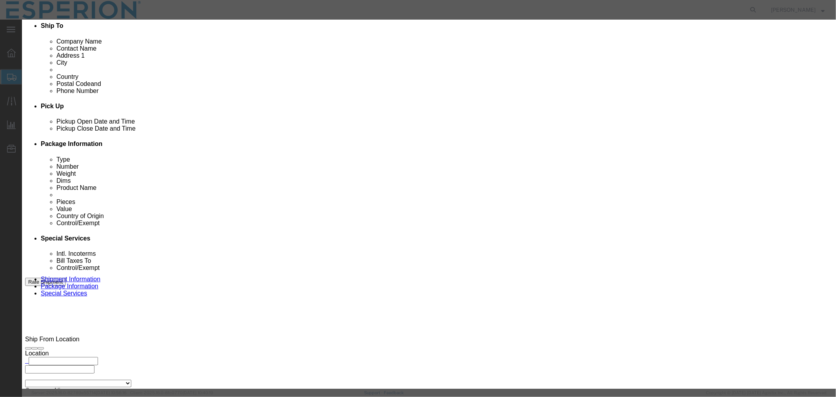
click button "Save & Close"
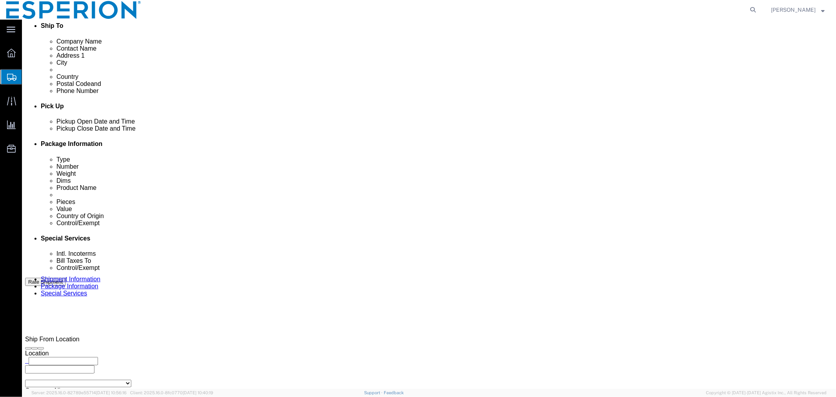
click dd "9.59 USD"
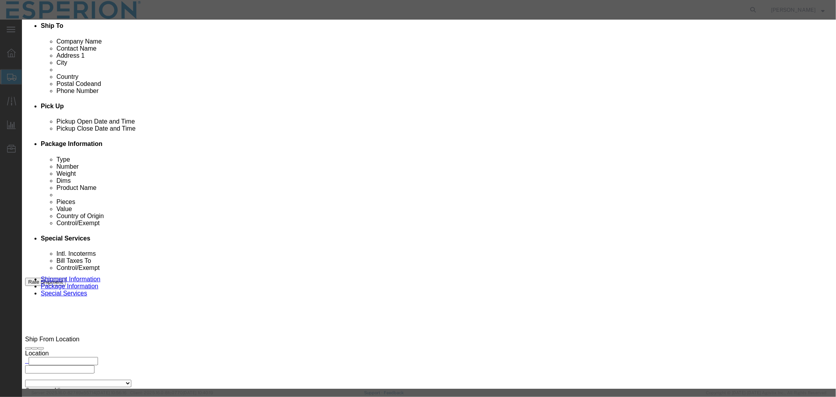
click button "Close"
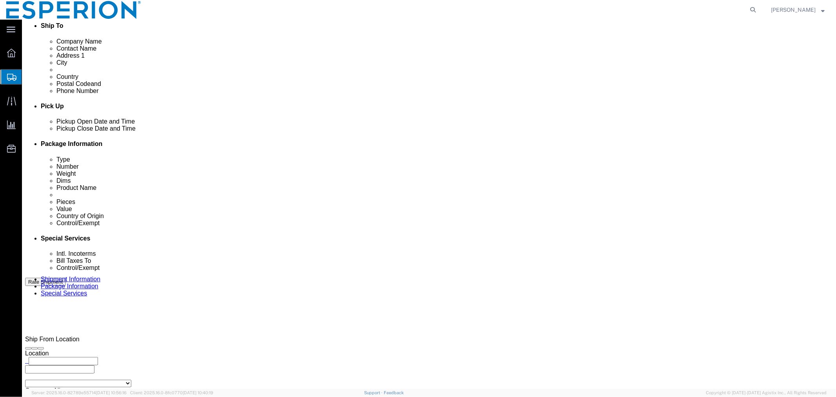
click dd "9.59 USD"
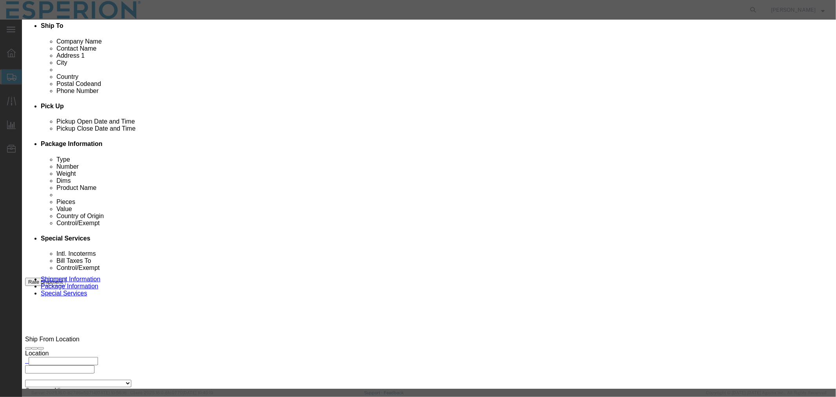
click button "Close"
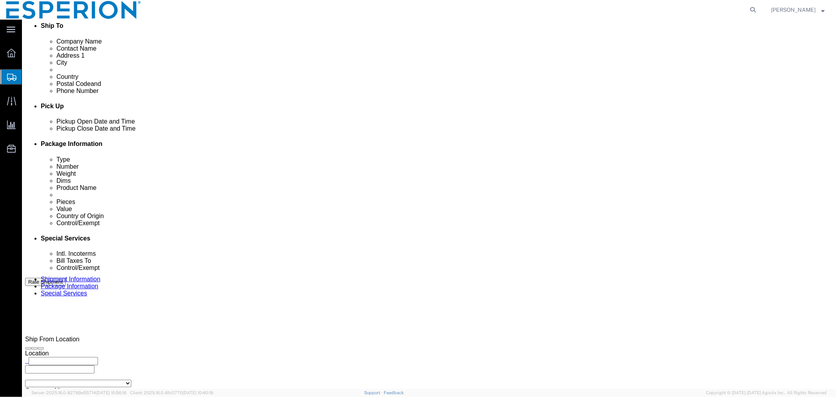
click link "Clone this content"
select select "CRTN"
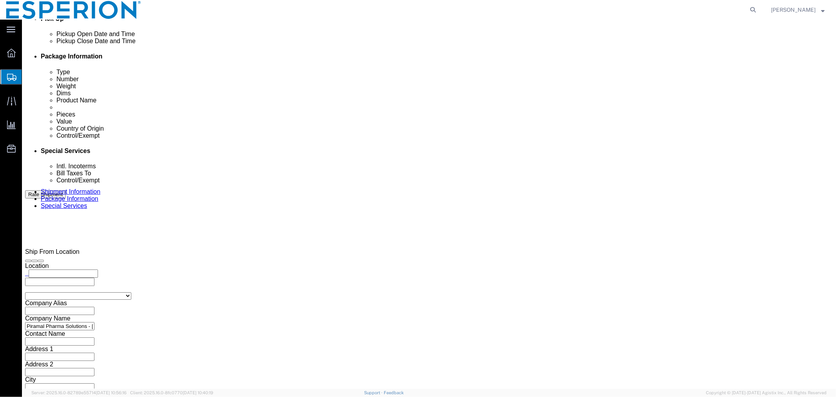
scroll to position [384, 0]
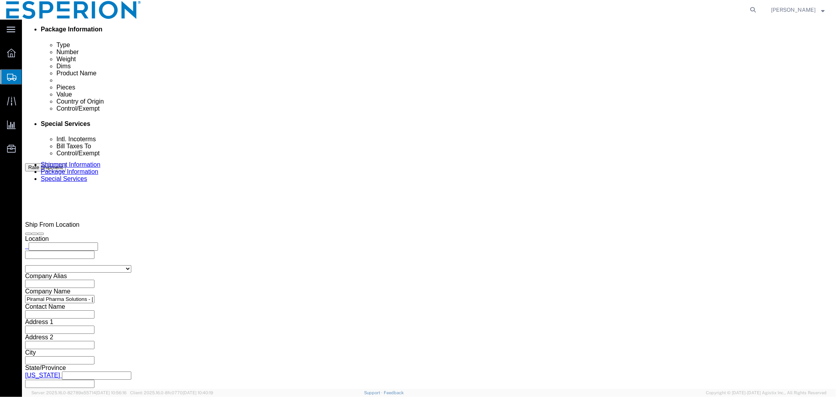
click dd "0.01 Kilogram"
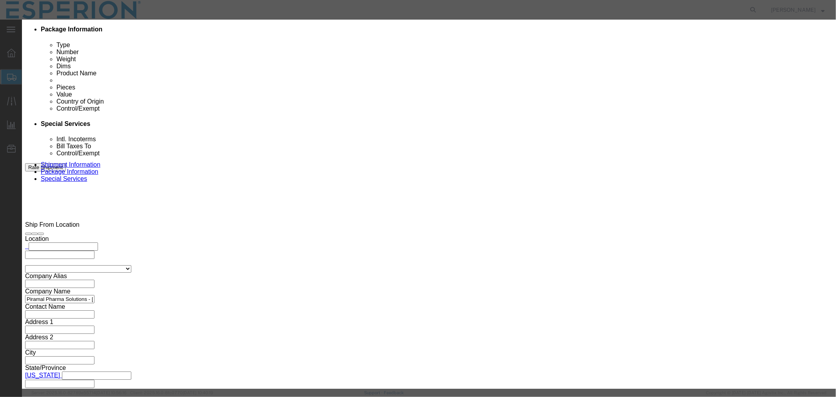
click input "3000022973-BD324146D"
paste input "4"
click input "3000022974-BD324146D"
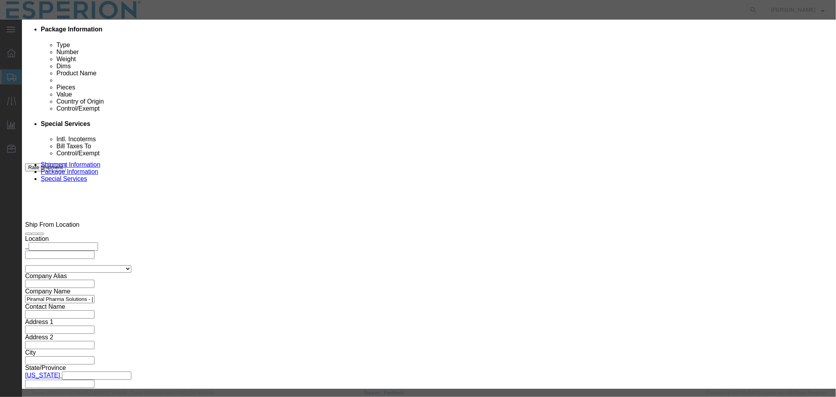
paste input "7B"
drag, startPoint x: 558, startPoint y: 113, endPoint x: 463, endPoint y: 115, distance: 94.5
click div "Serial 3000022974-BD324147B"
type input "3000022974-BD324147B"
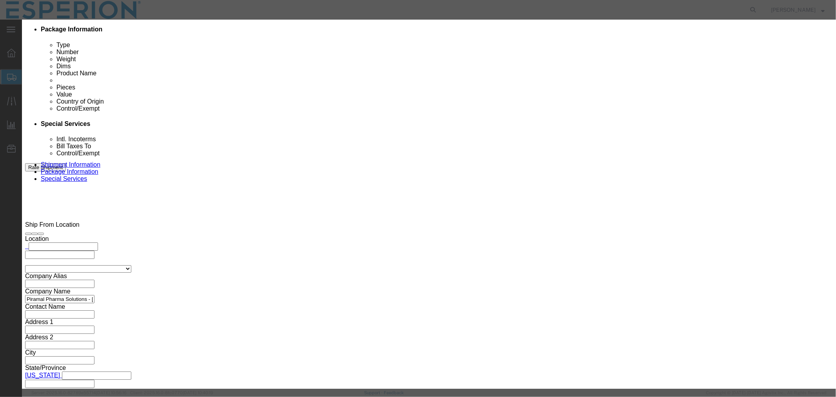
scroll to position [0, 11]
drag, startPoint x: 275, startPoint y: 109, endPoint x: 399, endPoint y: 112, distance: 124.7
click div "Lot# 3000022972-BD324145D Lot# Expiration Date"
paste input "4-BD324147B"
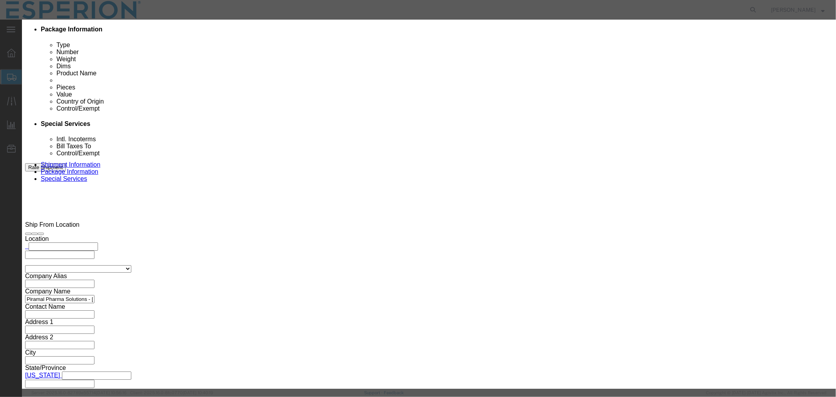
type input "3000022974-BD324147B"
click div "Save & Add Another Save & Close Close"
click button "Save & Close"
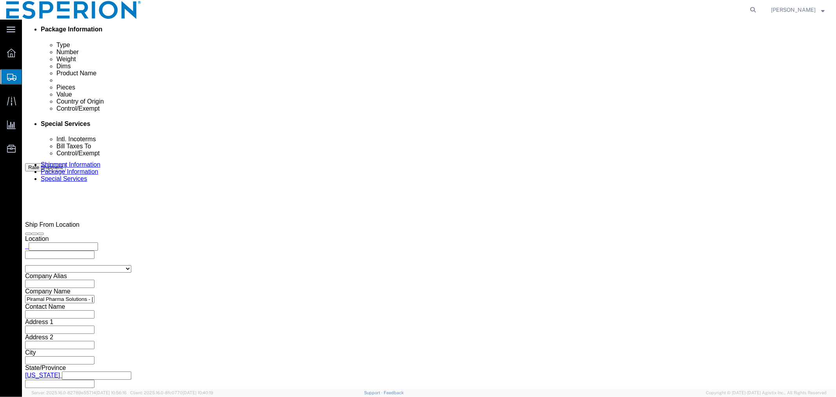
click link "Add Content"
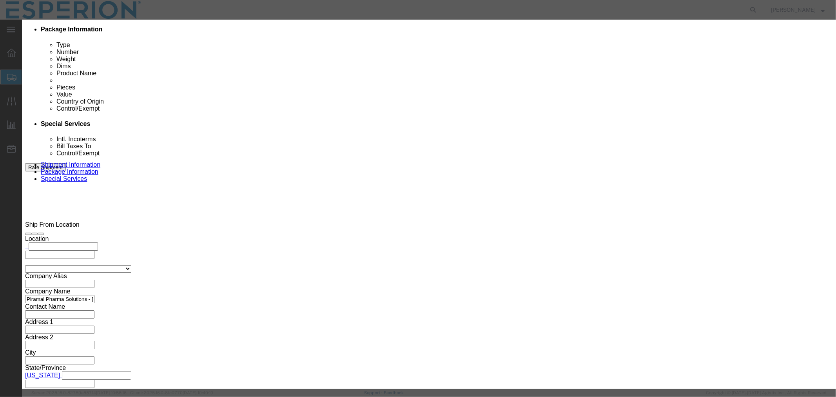
click input "text"
type input "eze"
click td "Name: [PERSON_NAME]"
type input "1"
select select "KGS"
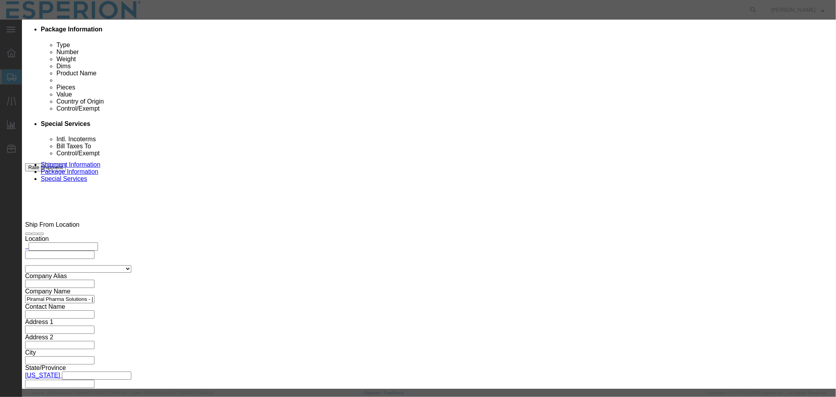
type input "1200"
select select "USD"
select select "PHARMA"
select select "IN"
type input "FROM_15_TO_25"
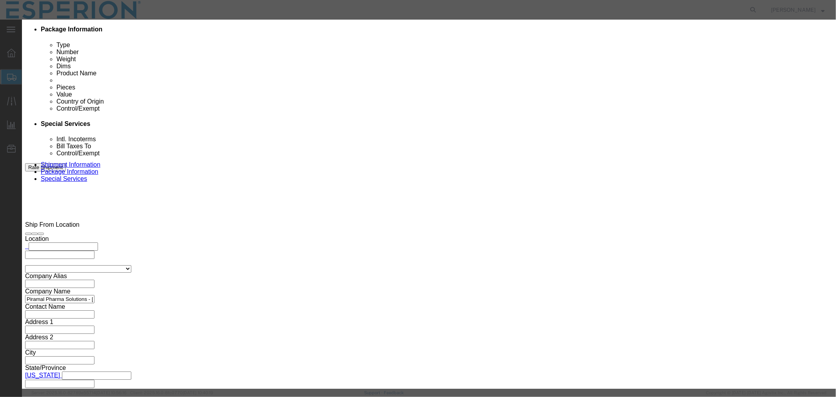
type input "163222-33-1"
type input "2933.79.0800"
type input "EAR99"
select select
type input "2933.79.0800"
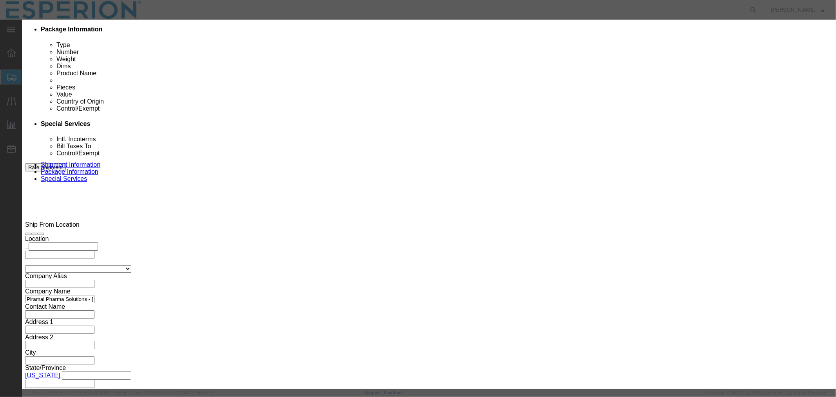
type input "EAR99"
type input "[MEDICAL_DATA]"
type input "API"
type textarea "Hetrocyclic compounds"
type input "[MEDICAL_DATA] SAMPLES"
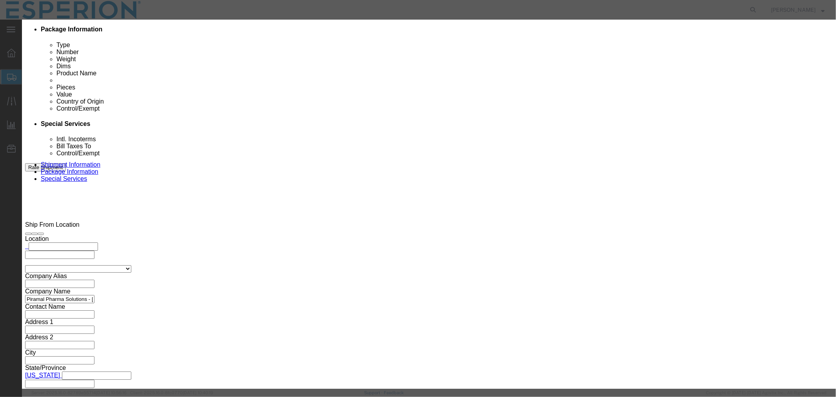
click input "text"
paste input "3000022885"
click input "3000022885-"
paste input "EZ21225001"
drag, startPoint x: 559, startPoint y: 112, endPoint x: 431, endPoint y: 113, distance: 128.2
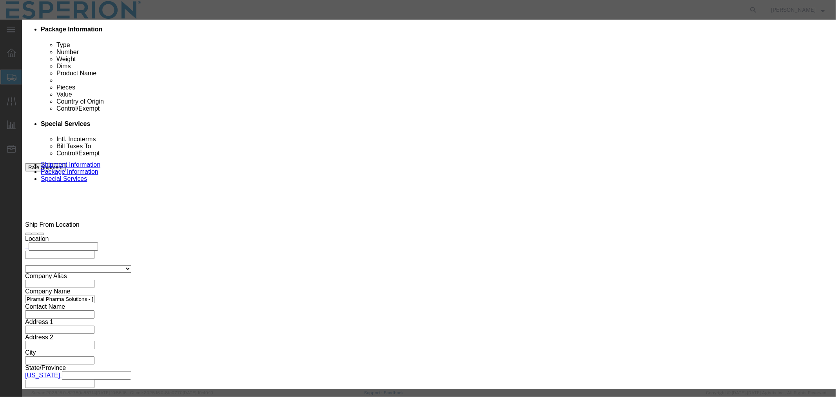
click div "Serial 3000022885-EZ21225001"
type input "3000022885-EZ21225001"
click input "text"
paste input "3000022885-EZ21225001"
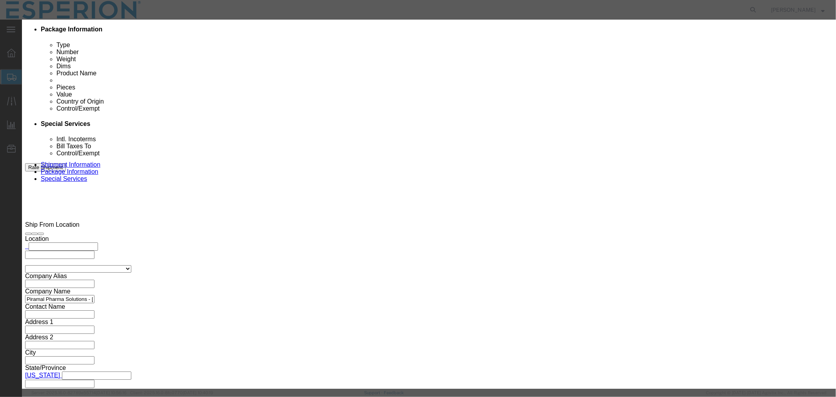
scroll to position [0, 0]
type input "3000022885-EZ21225001"
click input "1"
type input "0.010"
type input "12"
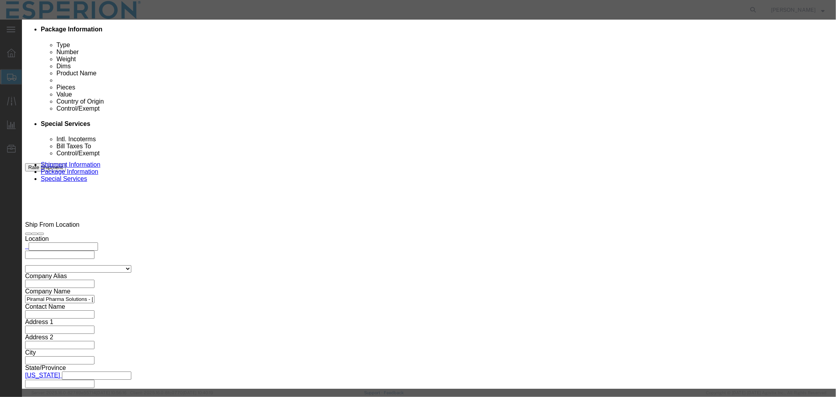
click button "Save & Close"
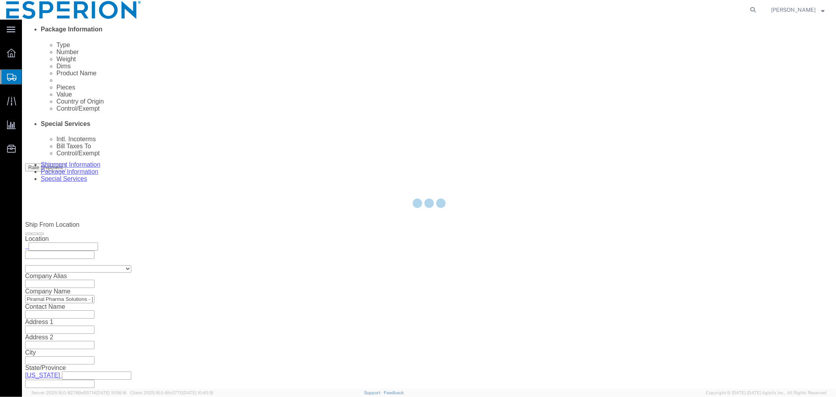
scroll to position [412, 0]
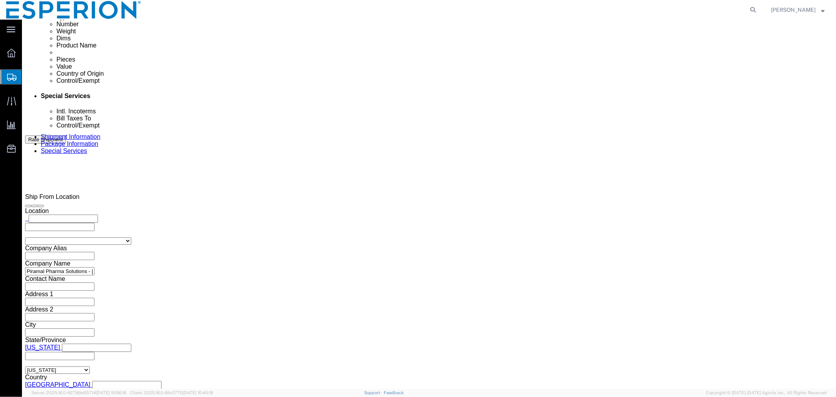
click link "Clone this content"
select select "CRTN"
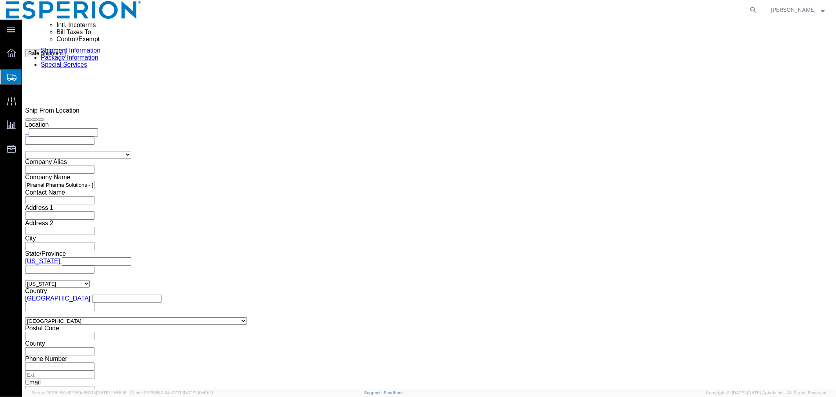
click dd "0.01 Kilogram"
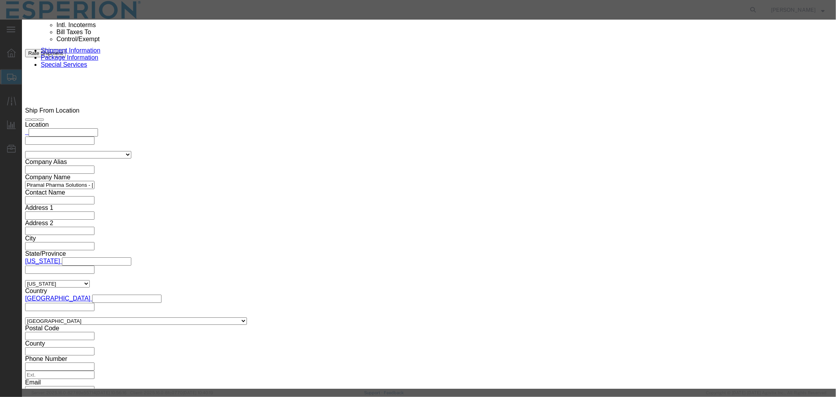
click input "3000022885-EZ21225001"
paste input "3081"
click input "3000023081-EZ21225001"
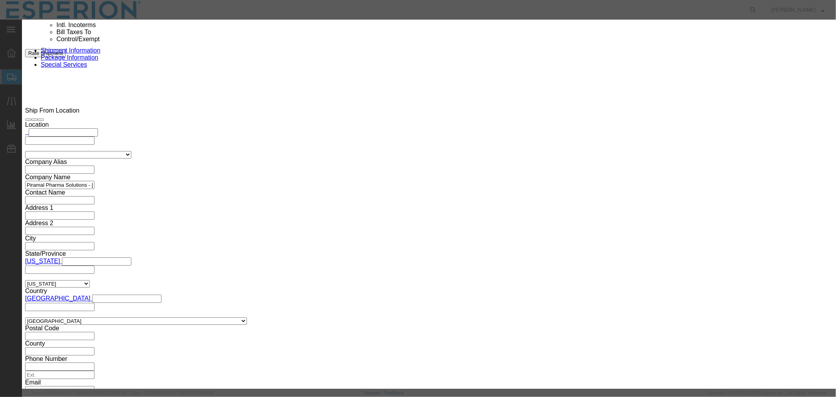
click input "3000023081-EZ21225001"
paste input "0225018"
drag, startPoint x: 551, startPoint y: 111, endPoint x: 466, endPoint y: 114, distance: 85.2
click div "Serial 3000023081-EZ20225018"
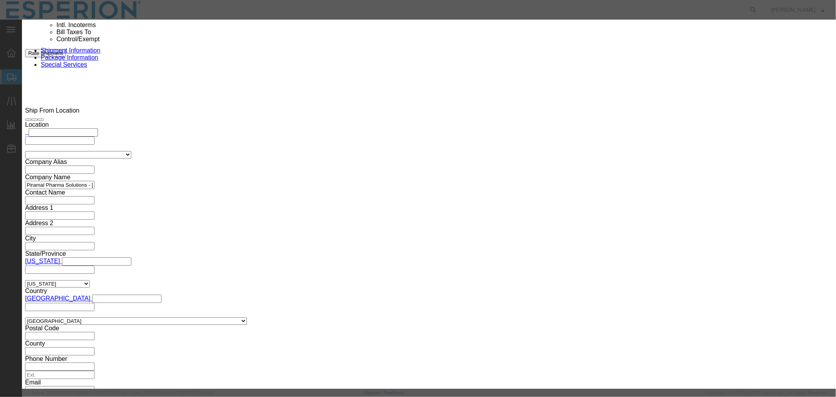
type input "3000023081-EZ20225018"
drag, startPoint x: 275, startPoint y: 151, endPoint x: 400, endPoint y: 157, distance: 125.3
click div "Lot# 3000022885-EZ21225001 Lot# Expiration Date"
paste input "3081-EZ20225018"
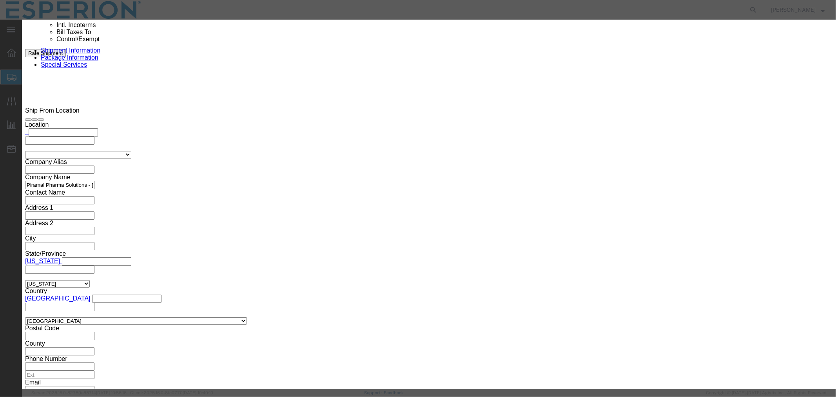
scroll to position [324, 0]
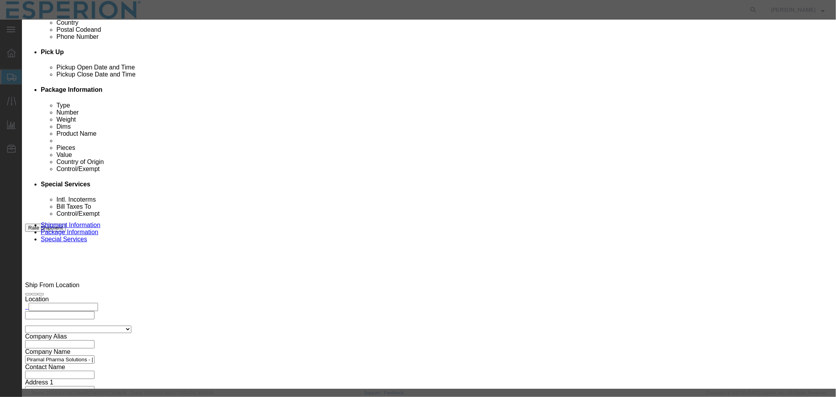
type input "3000023081-EZ20225018"
click button "Save & Close"
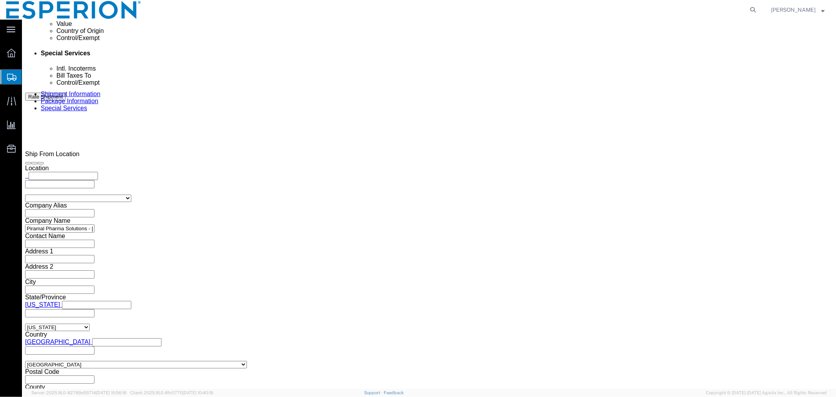
scroll to position [498, 0]
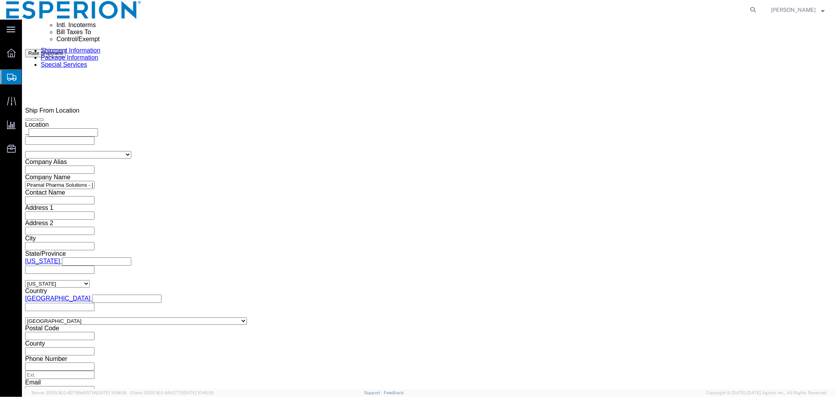
click link "Clone this content"
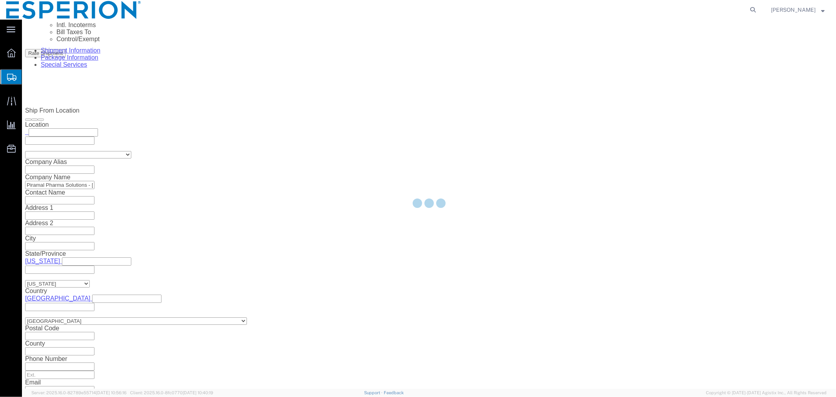
select select "CRTN"
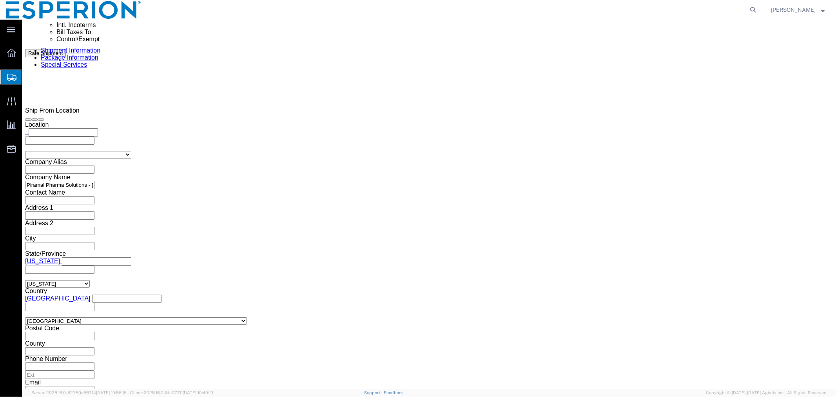
click dd "0.01 Kilogram"
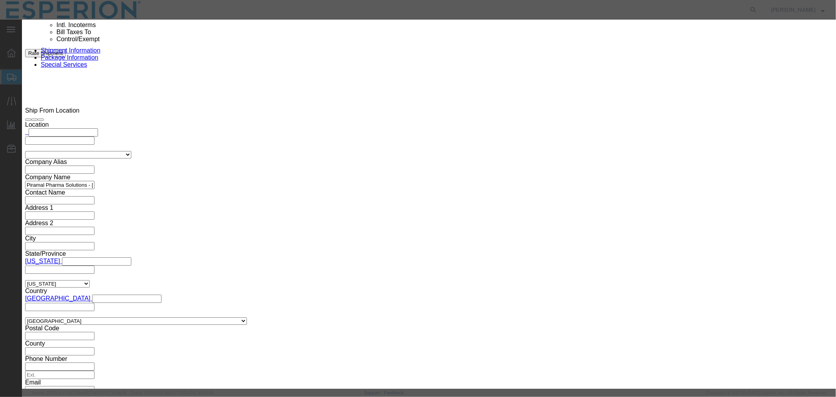
click input "3000023081-EZ20225018"
paste input "2"
click input "3000023082-EZ20225018"
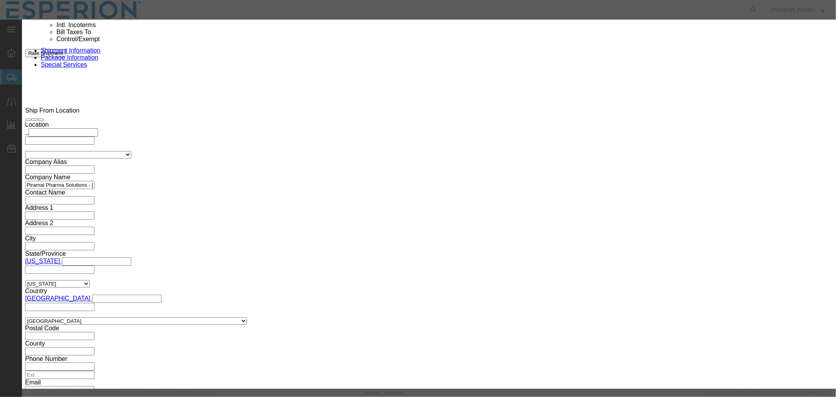
paste input "26"
drag, startPoint x: 556, startPoint y: 114, endPoint x: 470, endPoint y: 116, distance: 85.9
click div "Serial 3000023082-EZ20225026"
type input "3000023082-EZ20225026"
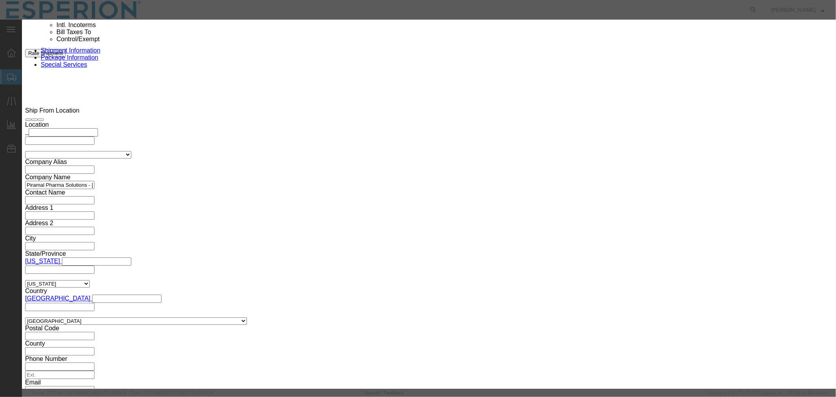
scroll to position [0, 13]
drag, startPoint x: 274, startPoint y: 162, endPoint x: 367, endPoint y: 171, distance: 93.3
click div "Lot# 3000023081-EZ20225018 Lot# Expiration Date"
paste input "2-EZ20225026"
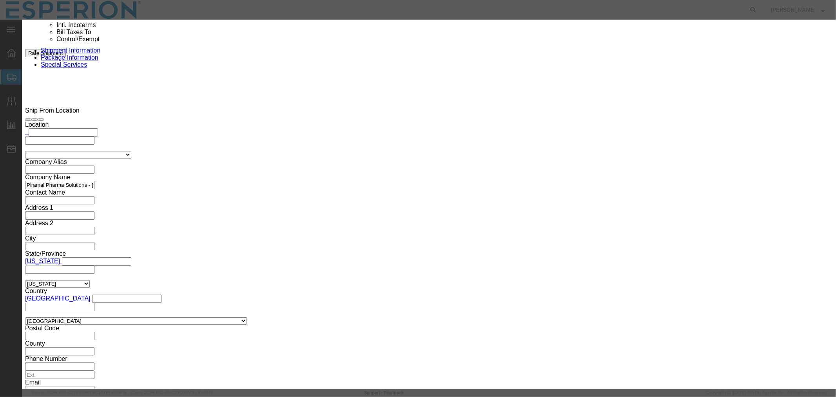
type input "3000023082-EZ20225026"
click button "Save & Close"
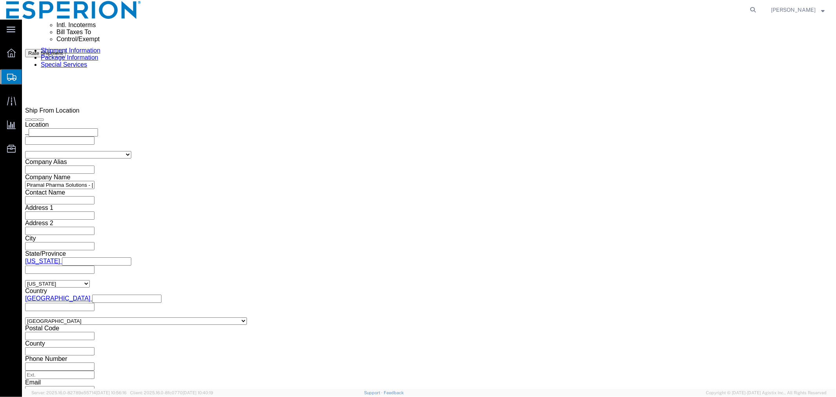
click link "Clone this content"
select select "CRTN"
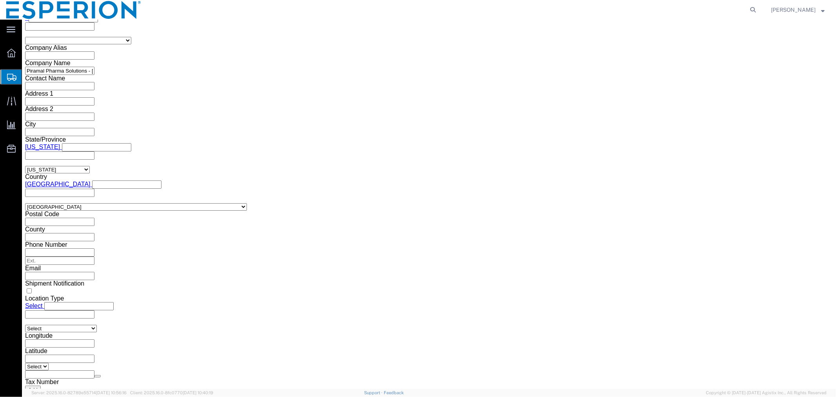
click dd "0.01 Kilogram"
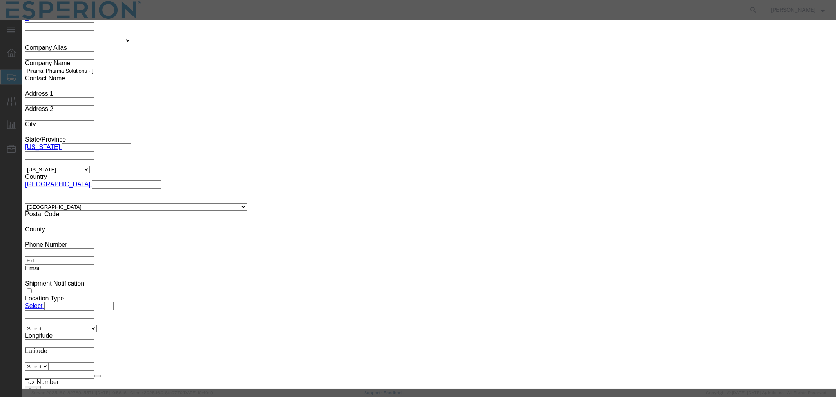
click input "3000023082-EZ20225026"
paste input "134"
click input "3000023134-EZ20225026"
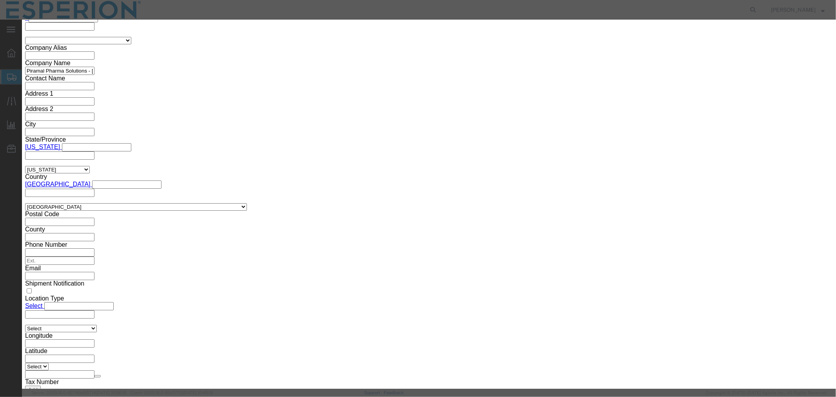
paste input "325037"
drag, startPoint x: 556, startPoint y: 113, endPoint x: 462, endPoint y: 112, distance: 93.3
click div "Serial 3000023134-EZ20325037"
type input "3000023134-EZ20325037"
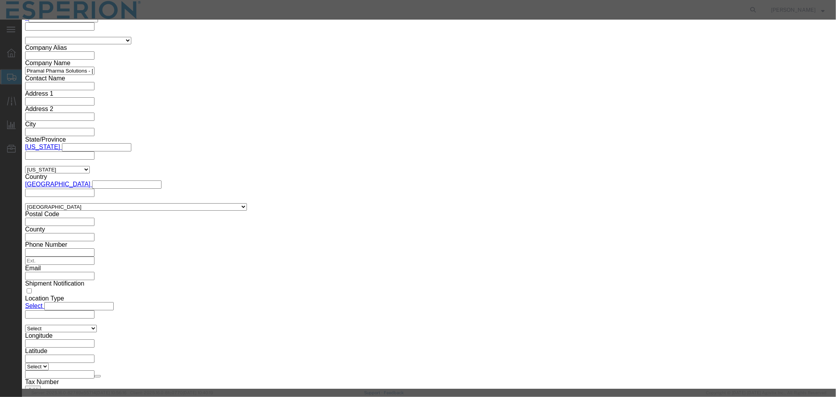
scroll to position [0, 13]
drag, startPoint x: 275, startPoint y: 64, endPoint x: 381, endPoint y: 69, distance: 105.6
click div "Lot# 3000023082-EZ20225026 Lot# Expiration Date"
paste input "134-EZ20325037"
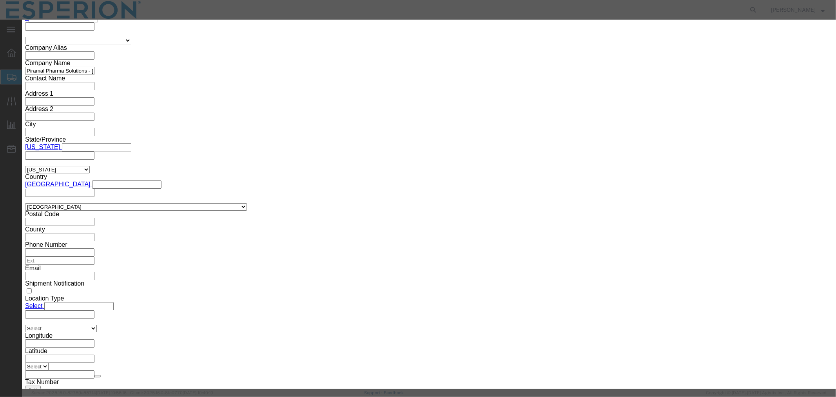
type input "3000023134-EZ20325037"
click button "Save & Close"
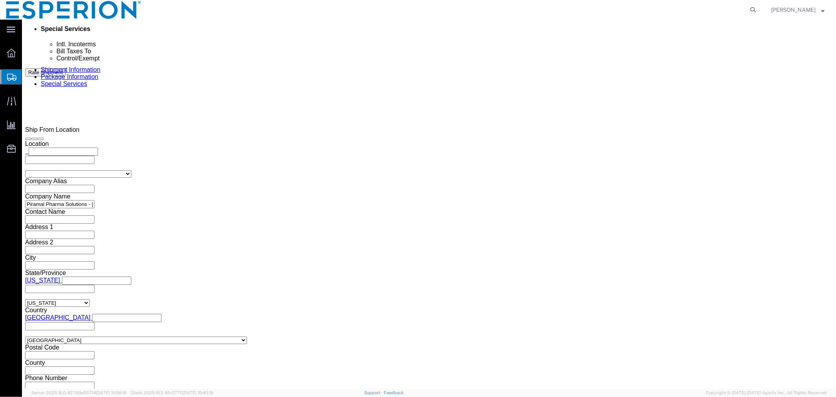
scroll to position [629, 0]
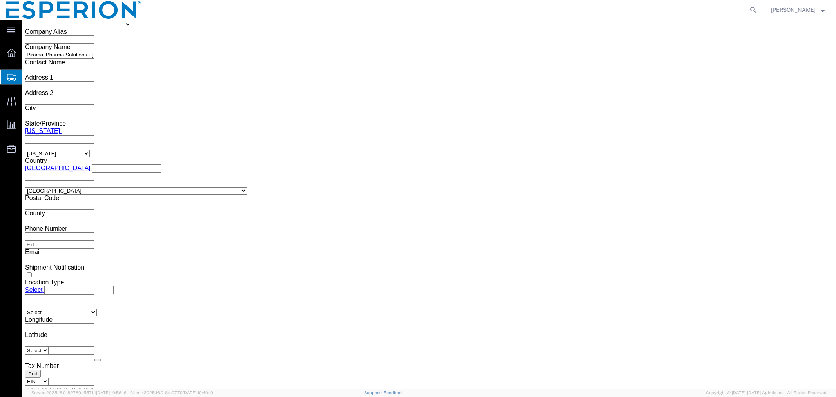
click button "Continue"
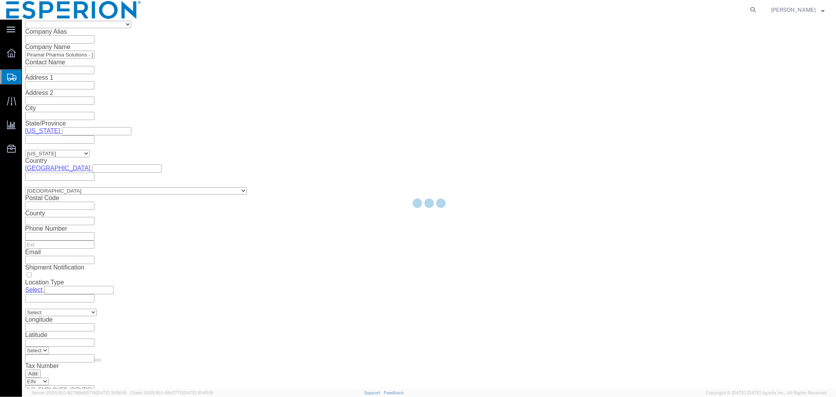
select select
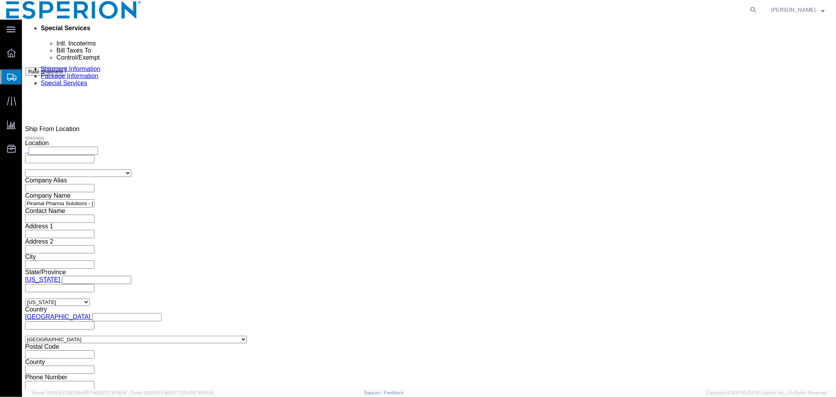
scroll to position [306, 0]
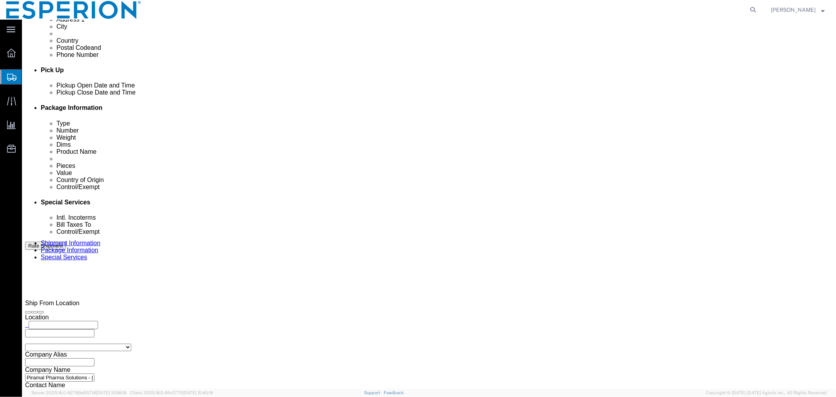
click select "Select Carriage Insurance Paid Carriage Paid To Cost and Freight Cost Insurance…"
select select "CIP"
click select "Select Carriage Insurance Paid Carriage Paid To Cost and Freight Cost Insurance…"
select select "SHIP"
select select "RCPN"
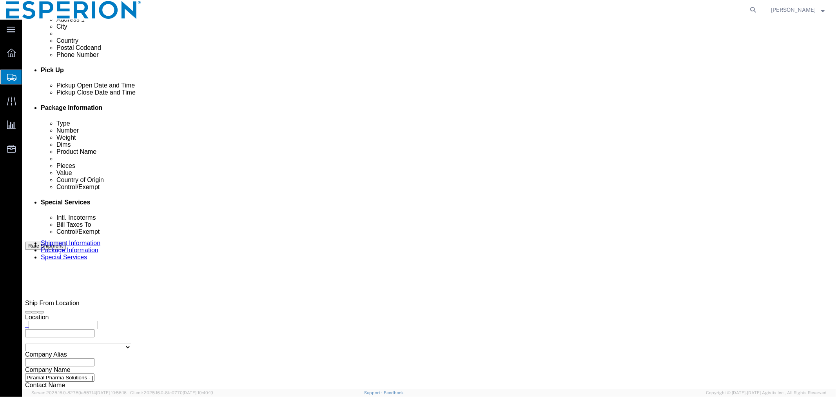
click input "text"
click input "DA"
drag, startPoint x: 465, startPoint y: 195, endPoint x: 433, endPoint y: 192, distance: 32.3
click div "Named Place DA"
paste input "aiichi Sankyo Europe GmbH"
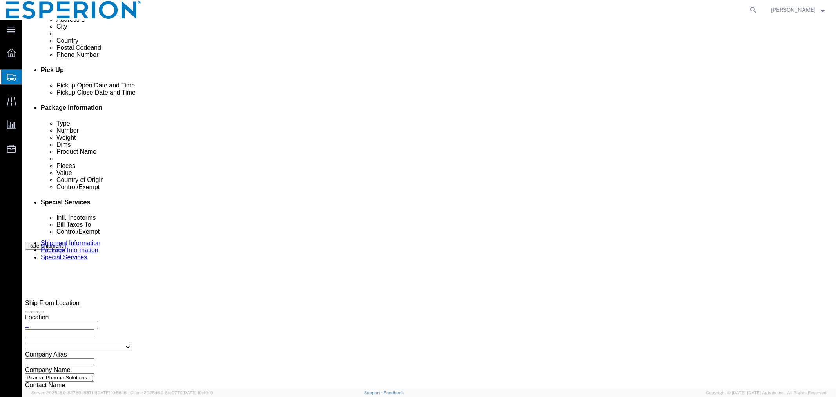
click div "Intl. Incoterms Select Carriage Insurance Paid Carriage Paid To Cost and Freigh…"
click input "[PERSON_NAME], warehouse,"
paste input "Pfaffenhofen/Ilm German"
click input "[PERSON_NAME], warehouse, [GEOGRAPHIC_DATA]/[GEOGRAPHIC_DATA] German"
click input "[PERSON_NAME], warehouse, [GEOGRAPHIC_DATA], German"
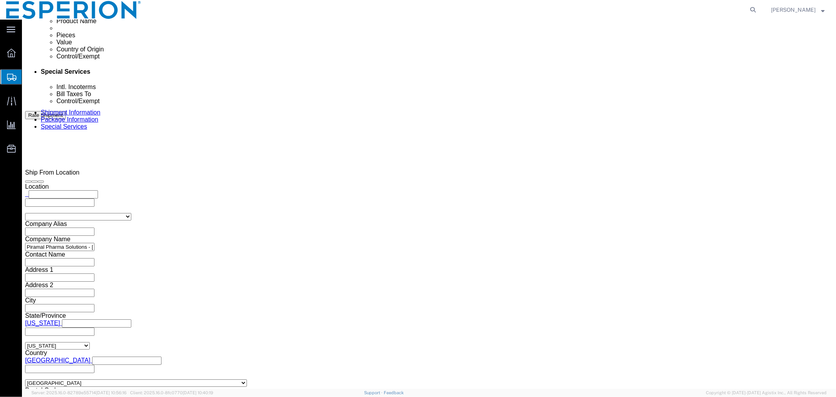
scroll to position [480, 0]
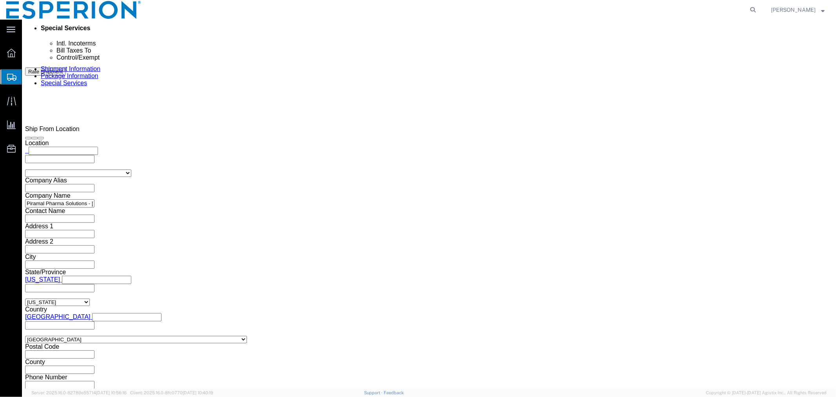
type input "[PERSON_NAME], warehouse, [GEOGRAPHIC_DATA], [GEOGRAPHIC_DATA]"
click select "Select ATF BIS DEA EPA FDA FTR ITAR OFAC Other (OPA)"
select select "FTR"
click select "Select ATF BIS DEA EPA FDA FTR ITAR OFAC Other (OPA)"
click select "Select 30.2(d)(2) 30.36 30.37(a) 30.37(f) 30.37(g) 30.37(h) 30.37(i) 30.37(j) 3…"
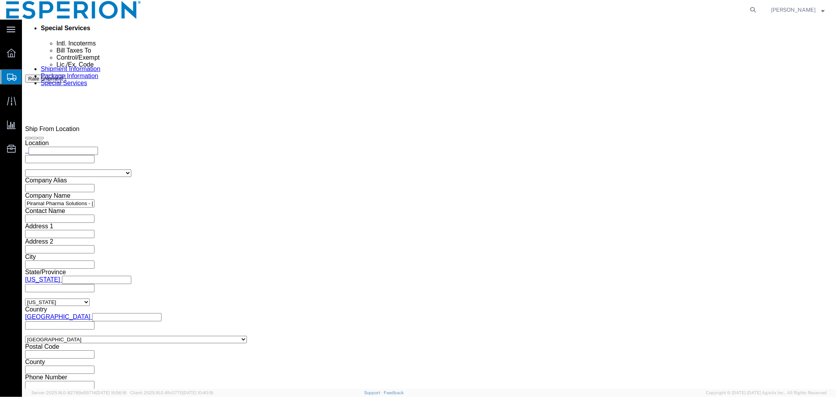
select select "30.37(a)"
click select "Select 30.2(d)(2) 30.36 30.37(a) 30.37(f) 30.37(g) 30.37(h) 30.37(i) 30.37(j) 3…"
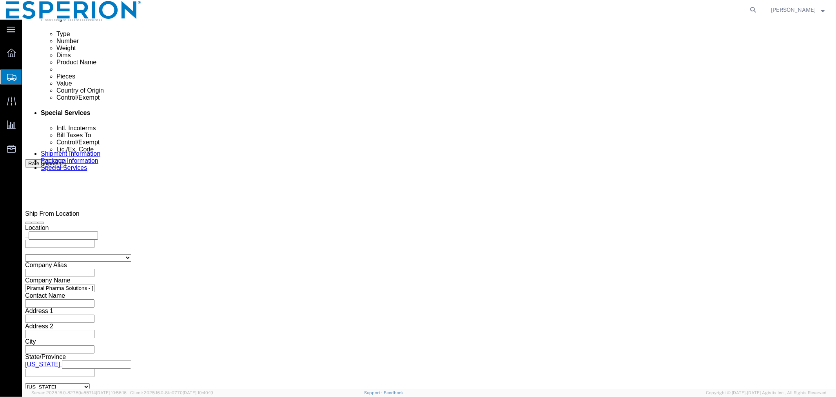
scroll to position [178, 0]
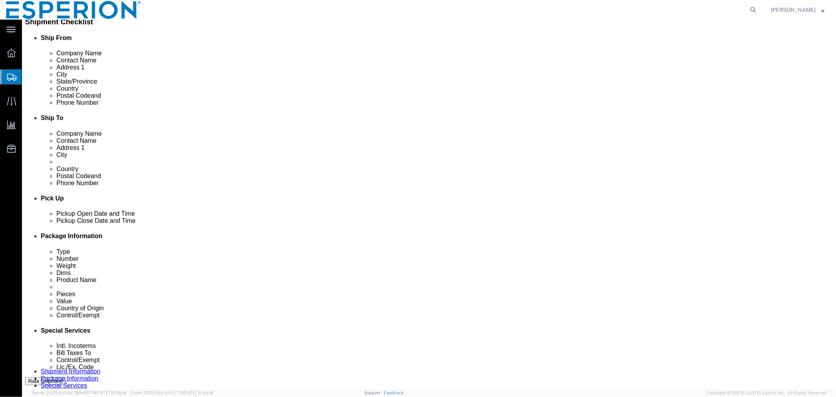
click select "Select Free of Charge Free of Cost NET 30 NET 45 NET 60 See Comment"
select select "FREE_OF_CHARGE"
click select "Select Free of Charge Free of Cost NET 30 NET 45 NET 60 See Comment"
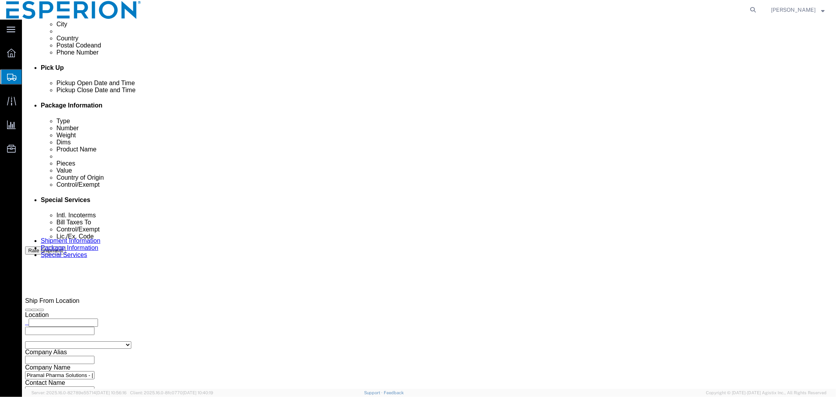
click button "Rate Shipment"
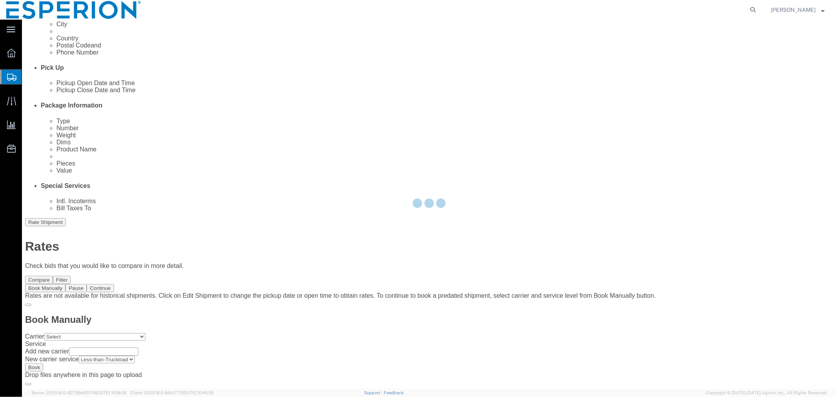
scroll to position [0, 0]
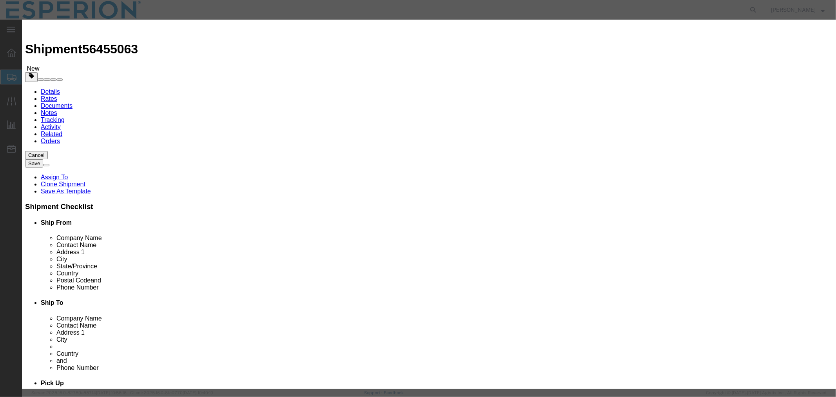
select select "59"
select select "553"
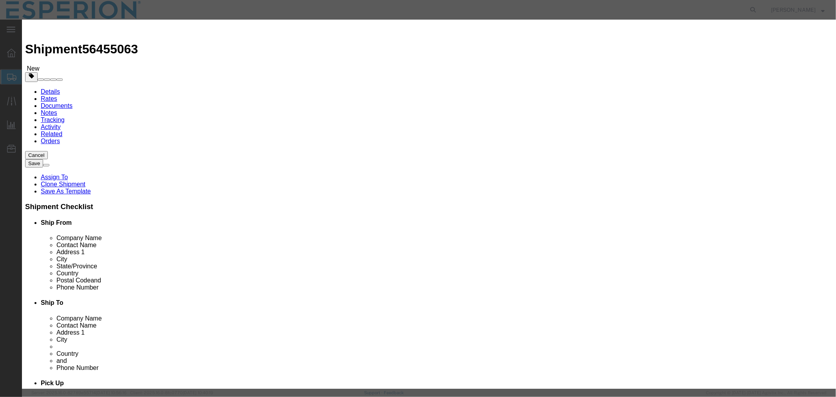
paste input "4060795880"
type input "4060795880-a"
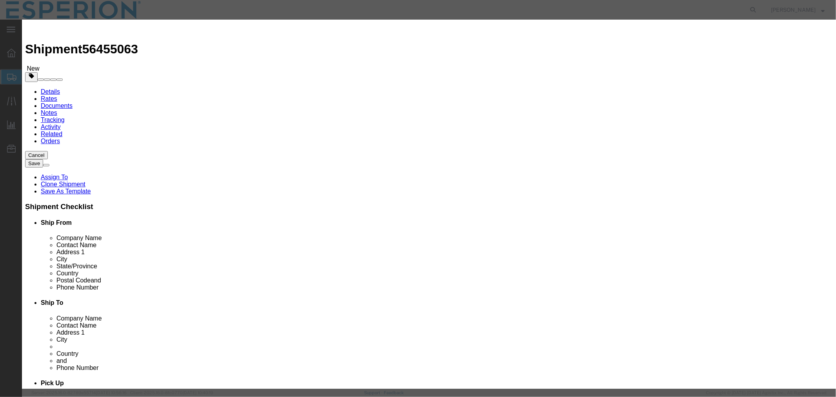
type input "ABREAUX"
type input "[PHONE_NUMBER]"
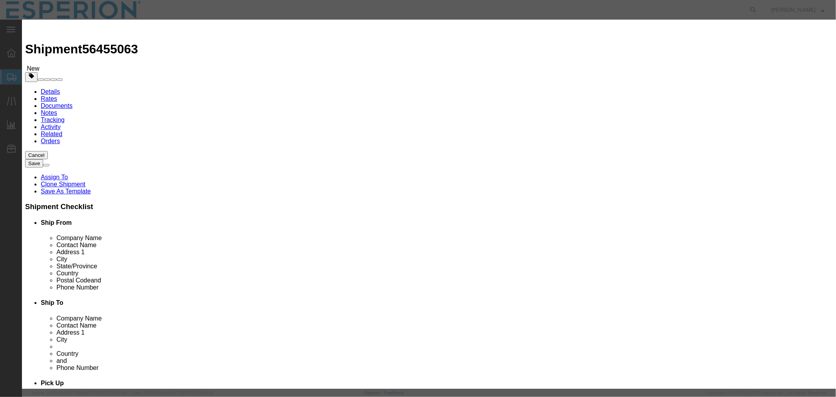
type input "411"
type input "[DATE]"
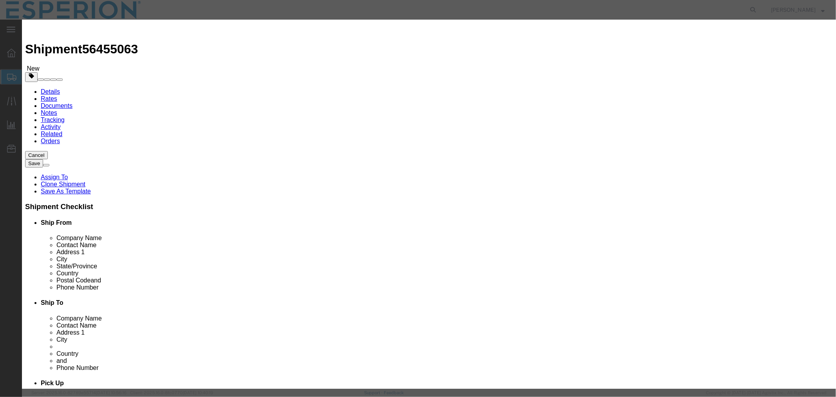
select select "0800"
select select "PICKEDUP"
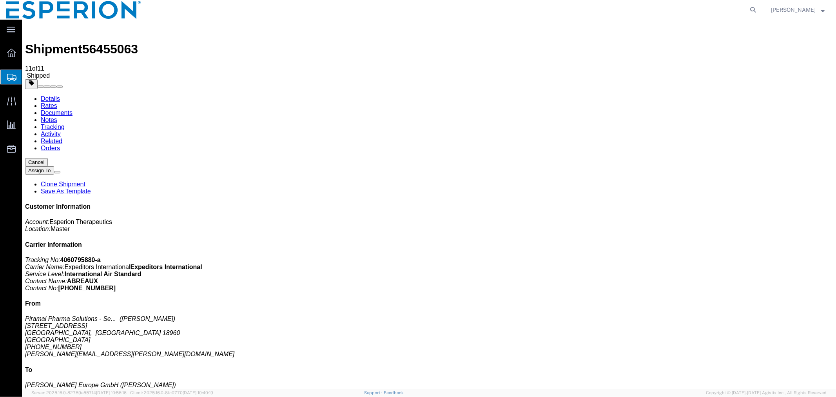
click at [103, 42] on span "56455063" at bounding box center [110, 49] width 56 height 14
copy span "56455063"
click at [756, 7] on icon at bounding box center [753, 9] width 11 height 11
click at [690, 14] on input "search" at bounding box center [628, 9] width 238 height 19
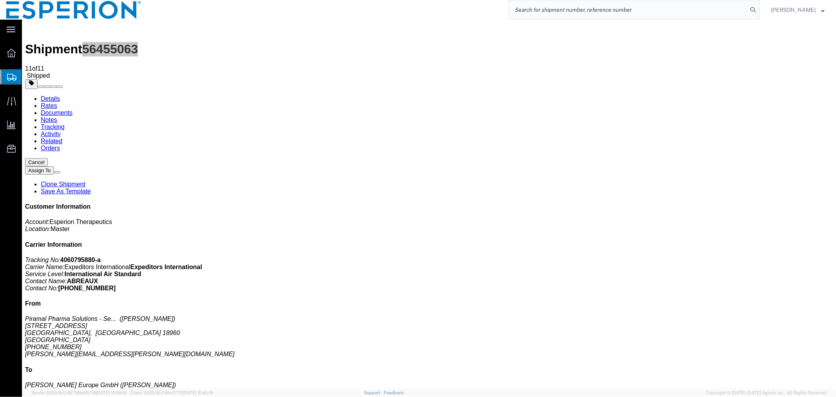
paste input "56440439"
type input "56440439"
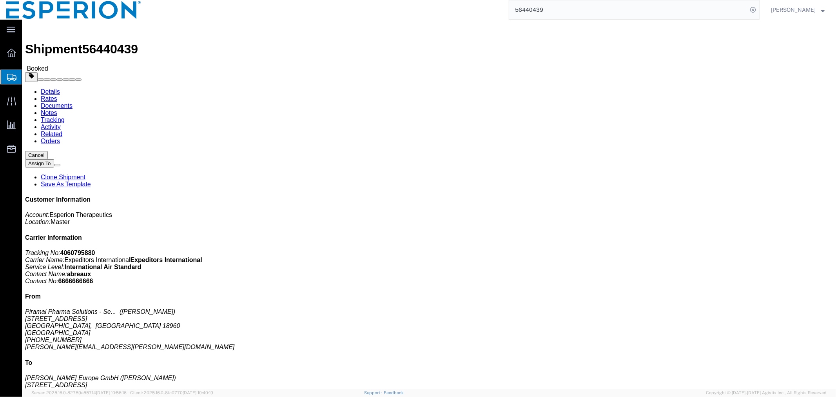
click link "Documents"
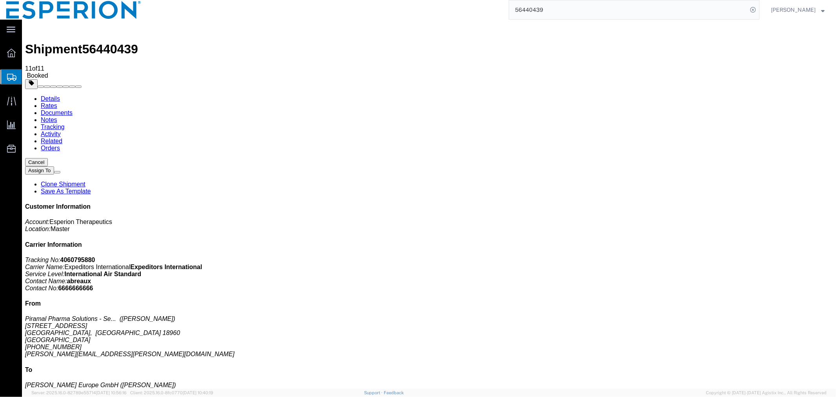
drag, startPoint x: 141, startPoint y: 95, endPoint x: 232, endPoint y: 107, distance: 91.7
checkbox input "true"
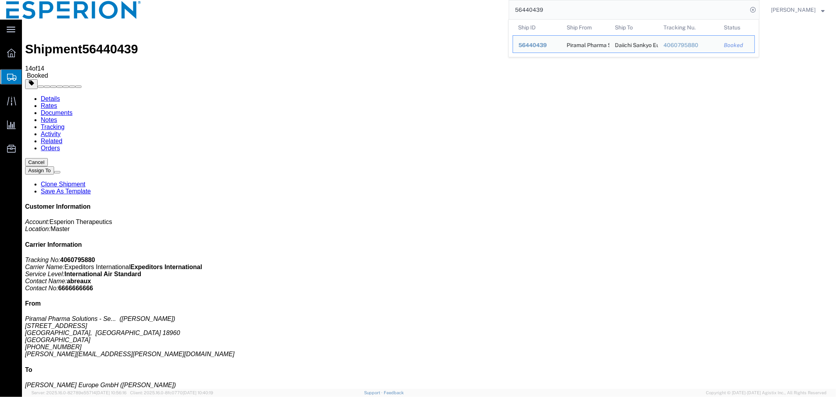
drag, startPoint x: 554, startPoint y: 10, endPoint x: 480, endPoint y: 8, distance: 73.8
click at [480, 8] on div "56440439 Ship ID Ship From Ship To Tracking Nu. Status Ship ID 56440439 Ship Fr…" at bounding box center [453, 10] width 613 height 20
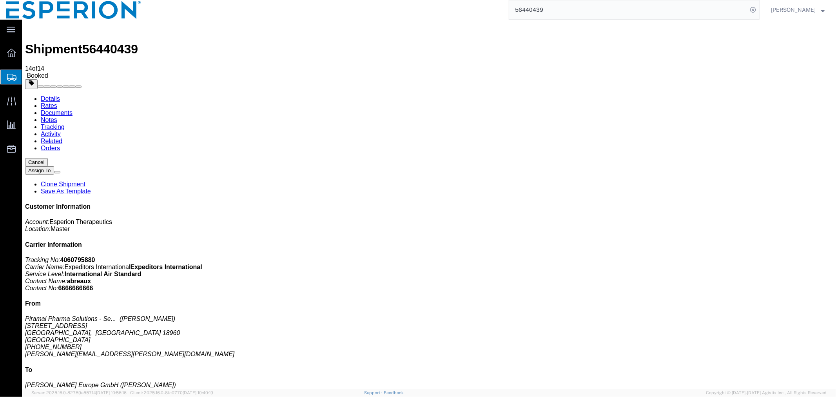
paste input "3228"
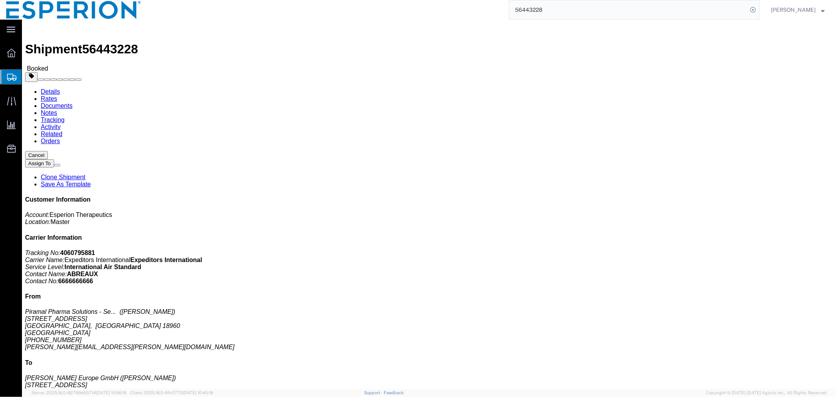
click button "button"
click icon "button"
click link "Documents"
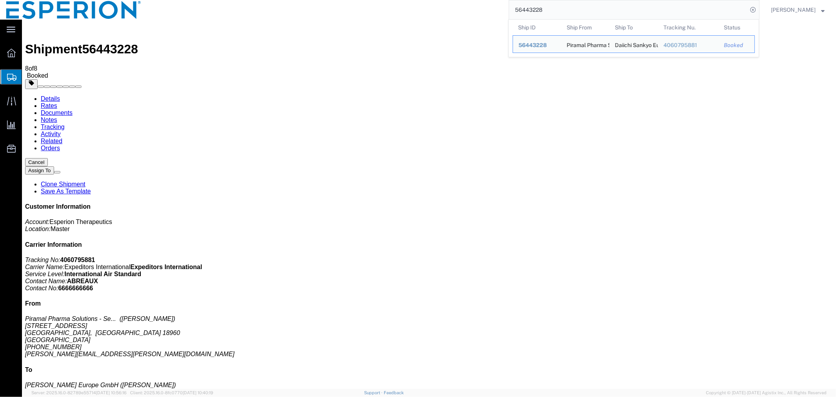
drag, startPoint x: 555, startPoint y: 10, endPoint x: 483, endPoint y: 10, distance: 71.8
click at [483, 10] on div "56443228 Ship ID Ship From Ship To Tracking Nu. Status Ship ID 56443228 Ship Fr…" at bounding box center [453, 10] width 613 height 20
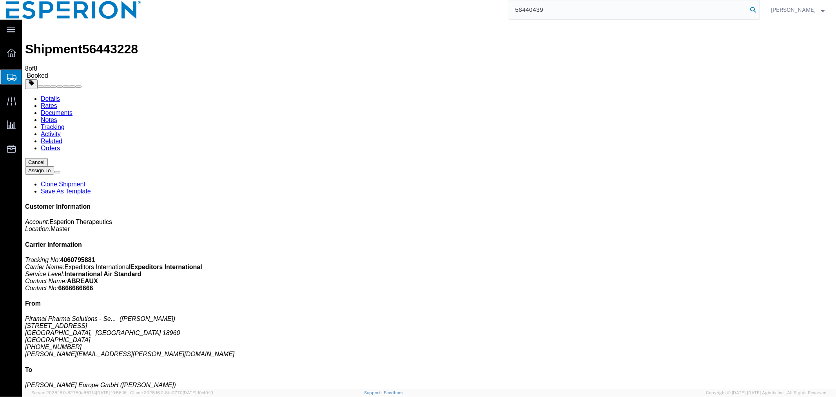
type input "56440439"
click at [750, 9] on icon at bounding box center [753, 9] width 11 height 11
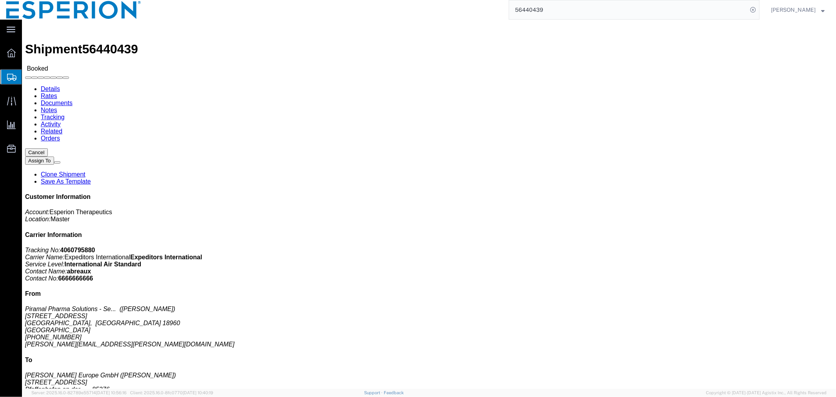
click link "Tracking"
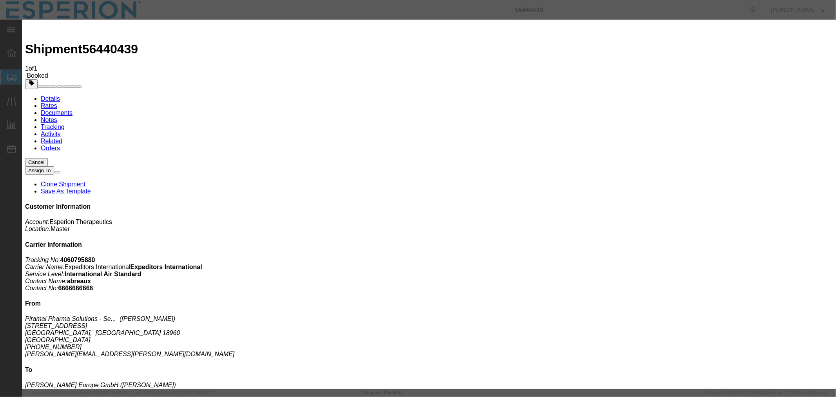
type input "[DATE]"
type input "12:00 PM"
select select "PICKEDUP"
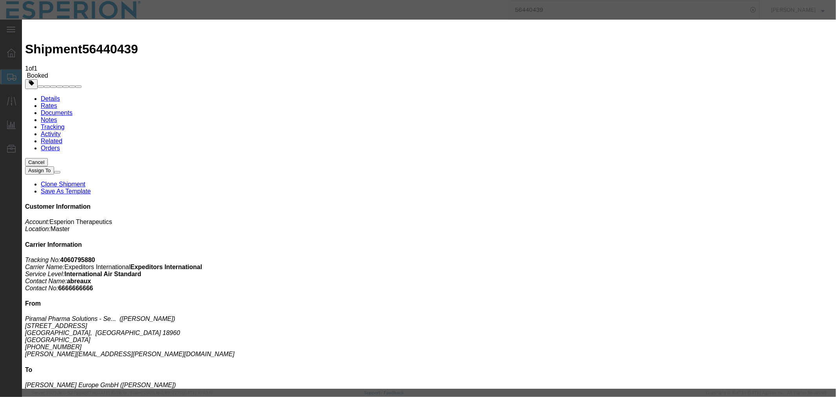
type input "10:54 AM"
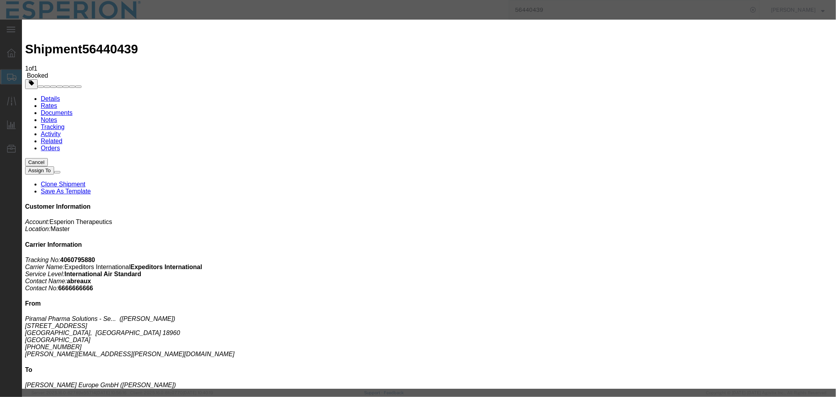
select select "{"pickupDeliveryInfoId": "122166842","pickupOrDelivery": "P","stopNum": "1","lo…"
select select "PA"
type input "[GEOGRAPHIC_DATA]"
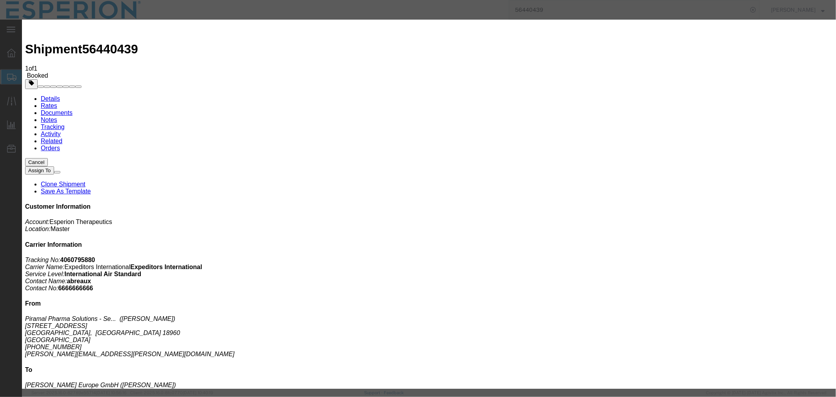
type input "[DATE]"
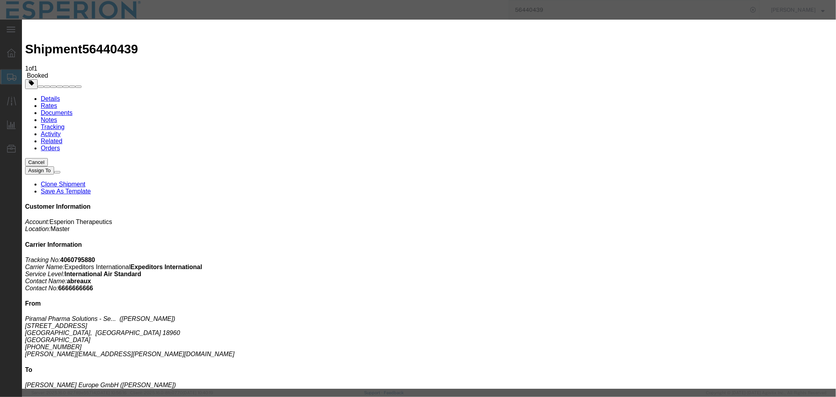
type input "7:30 AM"
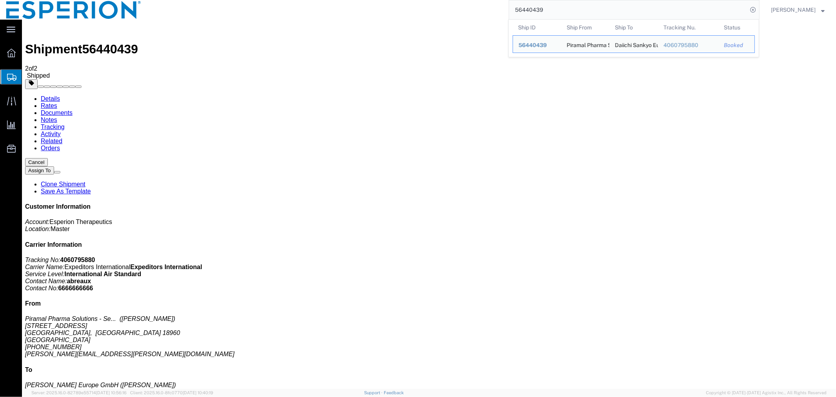
drag, startPoint x: 583, startPoint y: 10, endPoint x: 446, endPoint y: 5, distance: 137.0
click at [446, 5] on div "56440439 Ship ID Ship From Ship To Tracking Nu. Status Ship ID 56440439 Ship Fr…" at bounding box center [453, 10] width 613 height 20
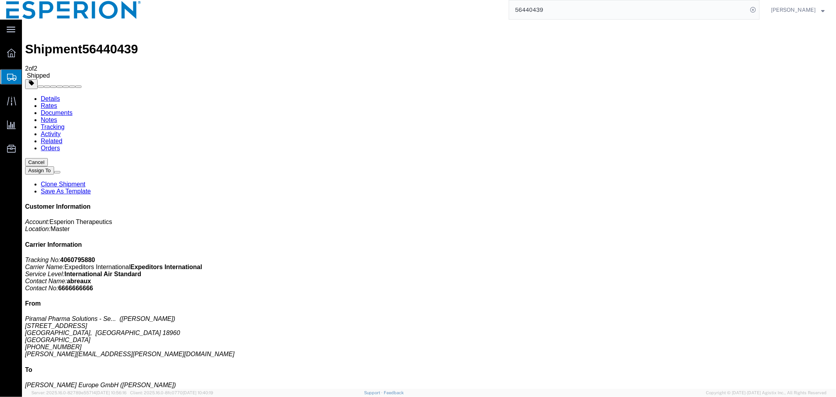
paste input "26714"
type input "56426714"
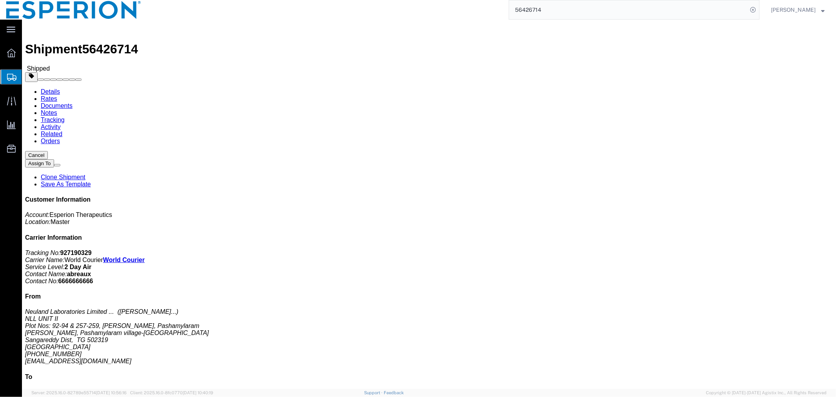
click button "button"
click icon "button"
click button "button"
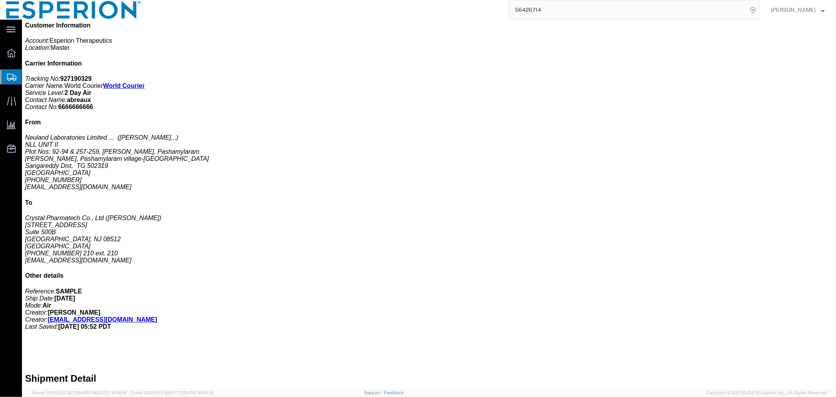
scroll to position [261, 0]
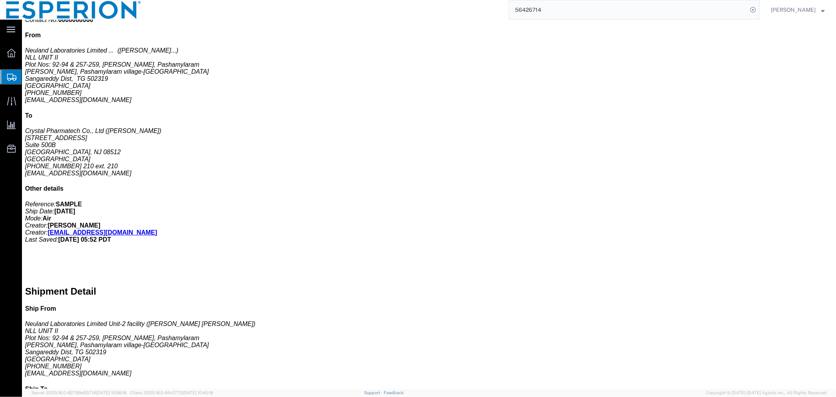
click link "Documents"
